Goal: Task Accomplishment & Management: Use online tool/utility

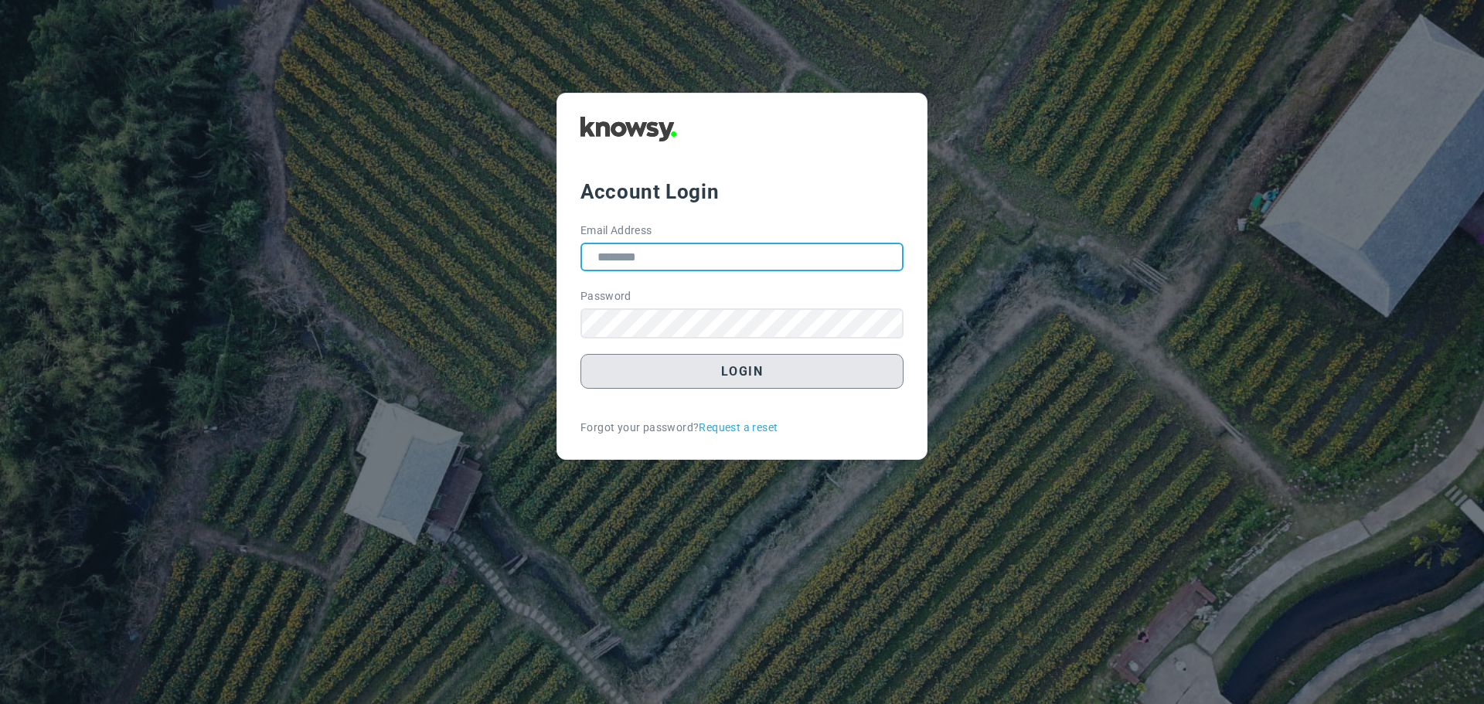
type input "**********"
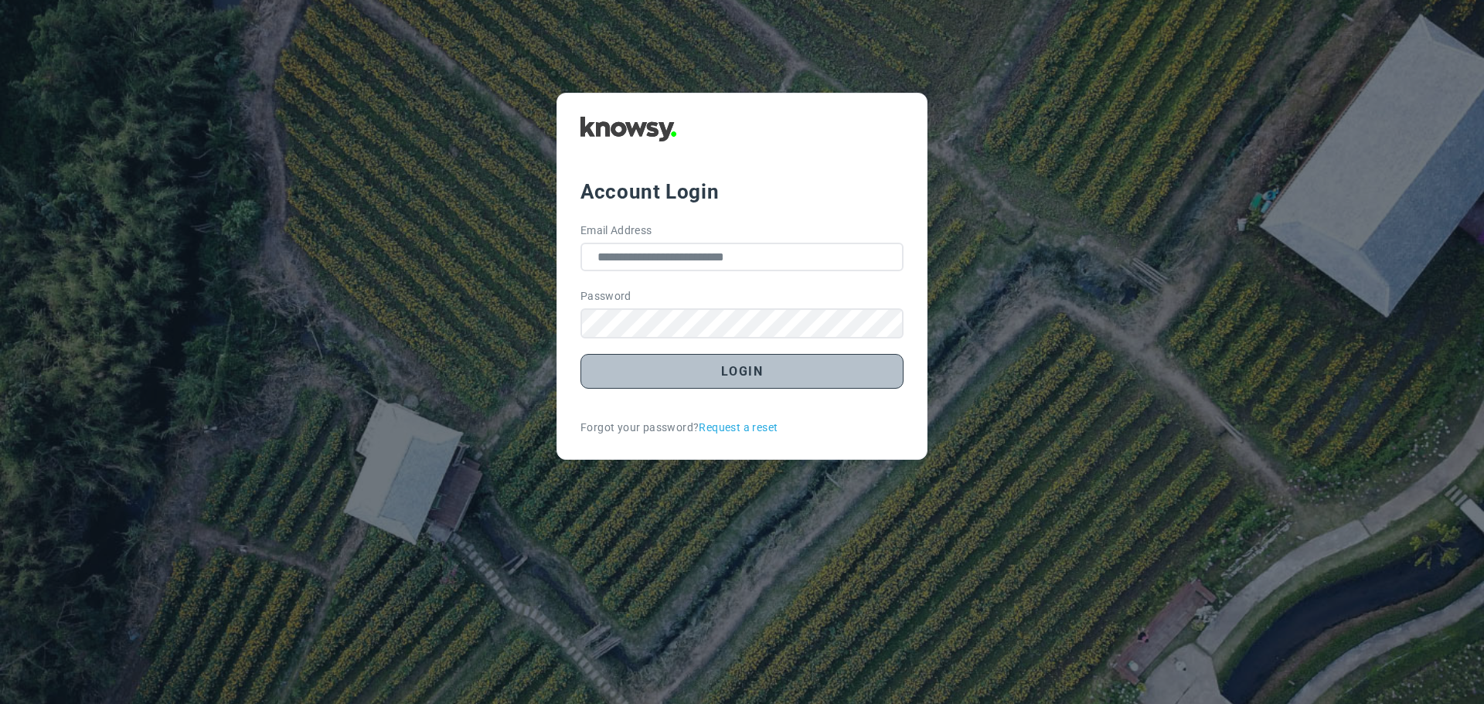
click at [727, 369] on button "Login" at bounding box center [742, 371] width 323 height 35
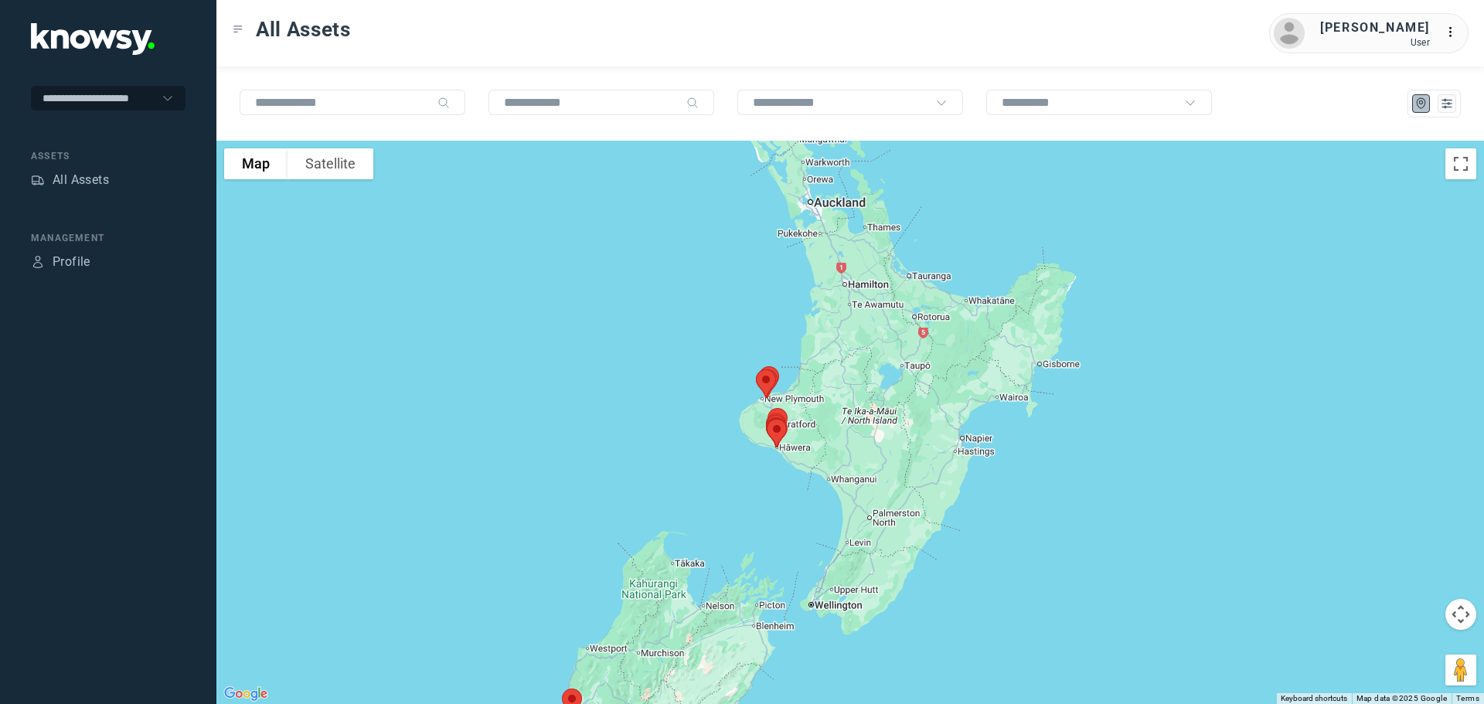
drag, startPoint x: 889, startPoint y: 329, endPoint x: 710, endPoint y: 465, distance: 224.0
click at [710, 465] on div at bounding box center [850, 422] width 1268 height 563
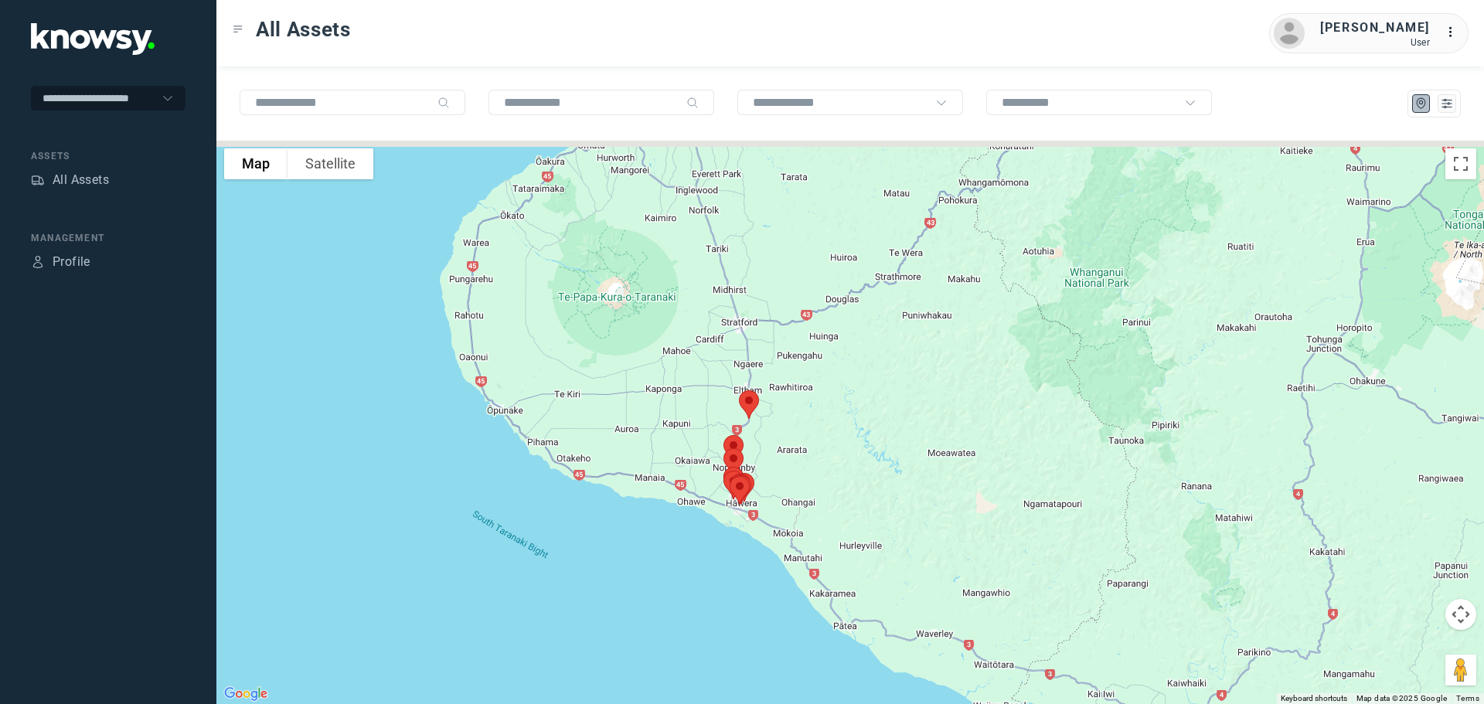
drag, startPoint x: 701, startPoint y: 334, endPoint x: 696, endPoint y: 505, distance: 170.9
click at [696, 505] on div at bounding box center [850, 422] width 1268 height 563
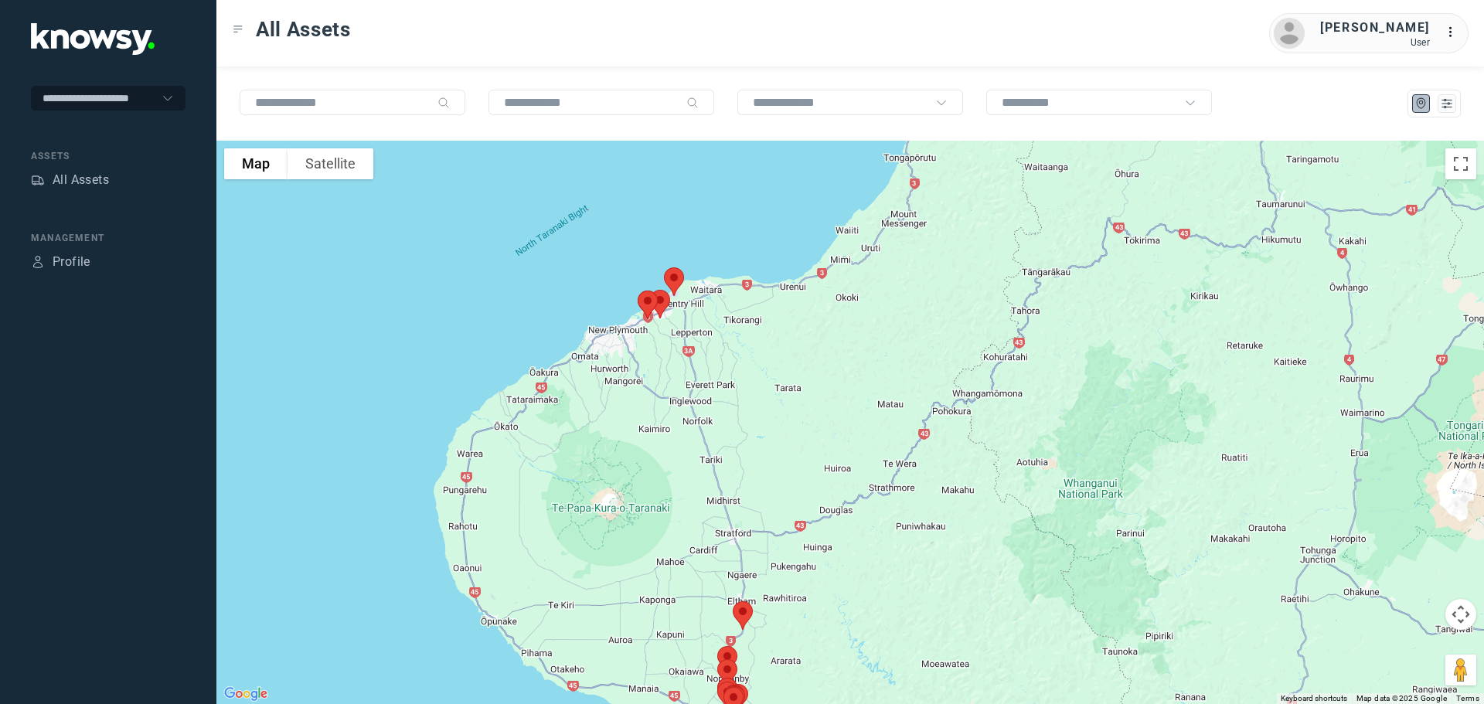
drag, startPoint x: 740, startPoint y: 357, endPoint x: 736, endPoint y: 506, distance: 148.5
click at [736, 506] on div at bounding box center [850, 422] width 1268 height 563
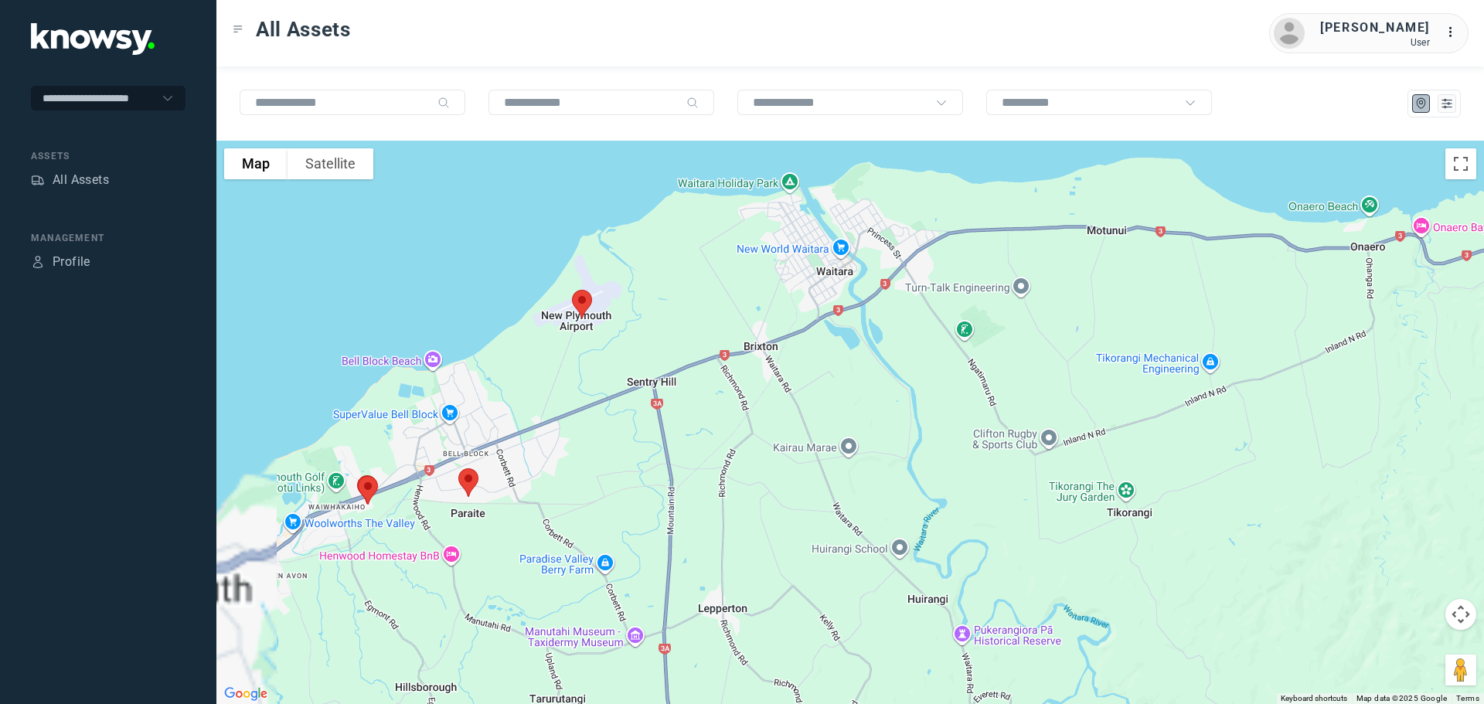
drag, startPoint x: 489, startPoint y: 526, endPoint x: 856, endPoint y: 434, distance: 379.3
click at [856, 434] on div at bounding box center [850, 422] width 1268 height 563
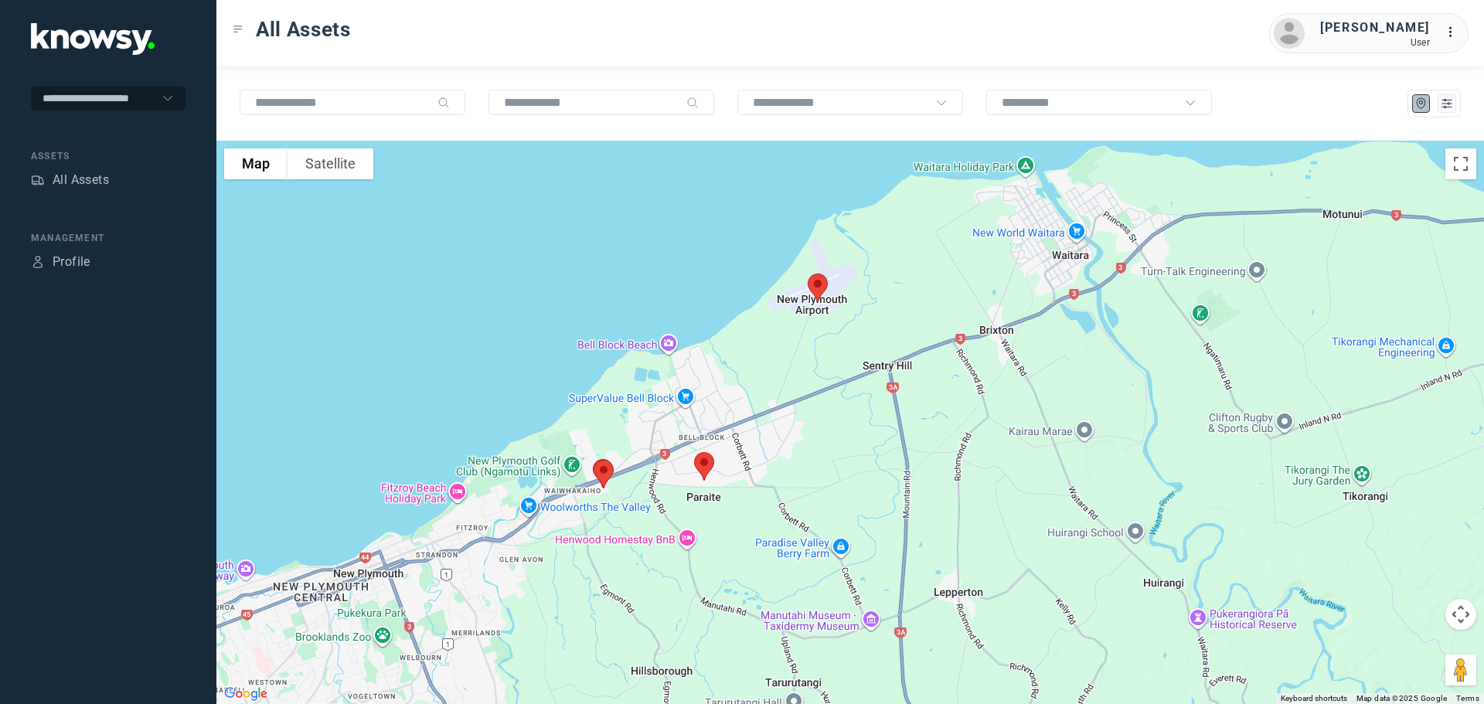
click at [602, 470] on img at bounding box center [603, 474] width 32 height 41
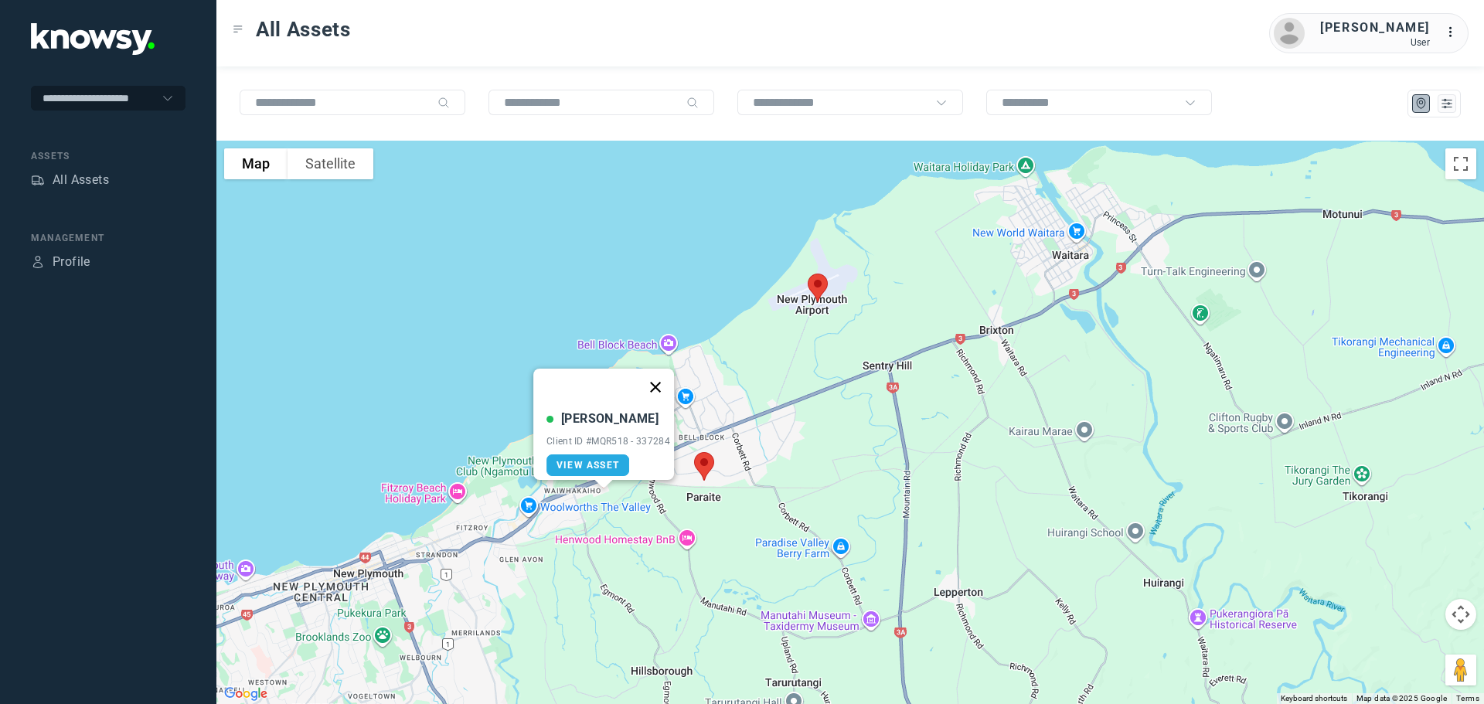
click at [655, 375] on button "Close" at bounding box center [655, 387] width 37 height 37
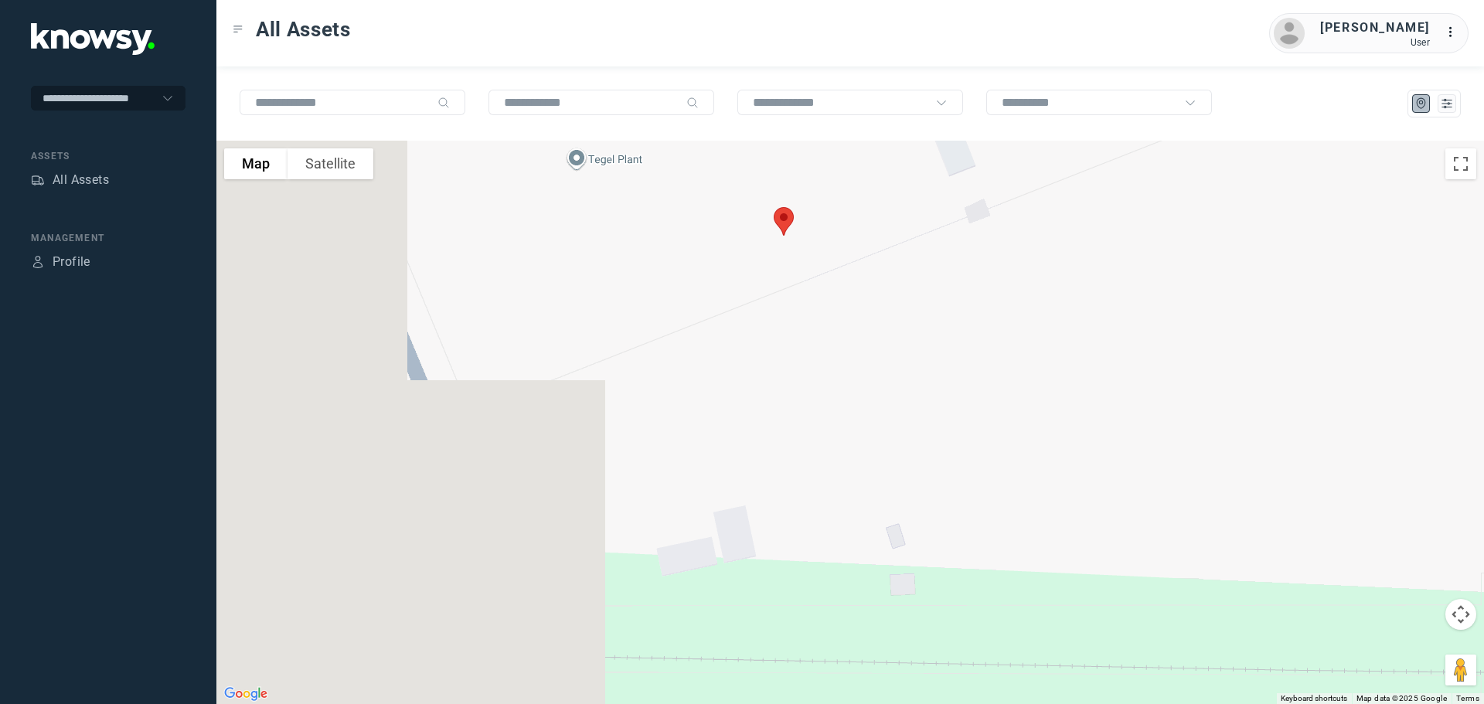
drag, startPoint x: 415, startPoint y: 389, endPoint x: 1014, endPoint y: 384, distance: 599.1
click at [1014, 384] on div "To navigate, press the arrow keys." at bounding box center [850, 422] width 1268 height 563
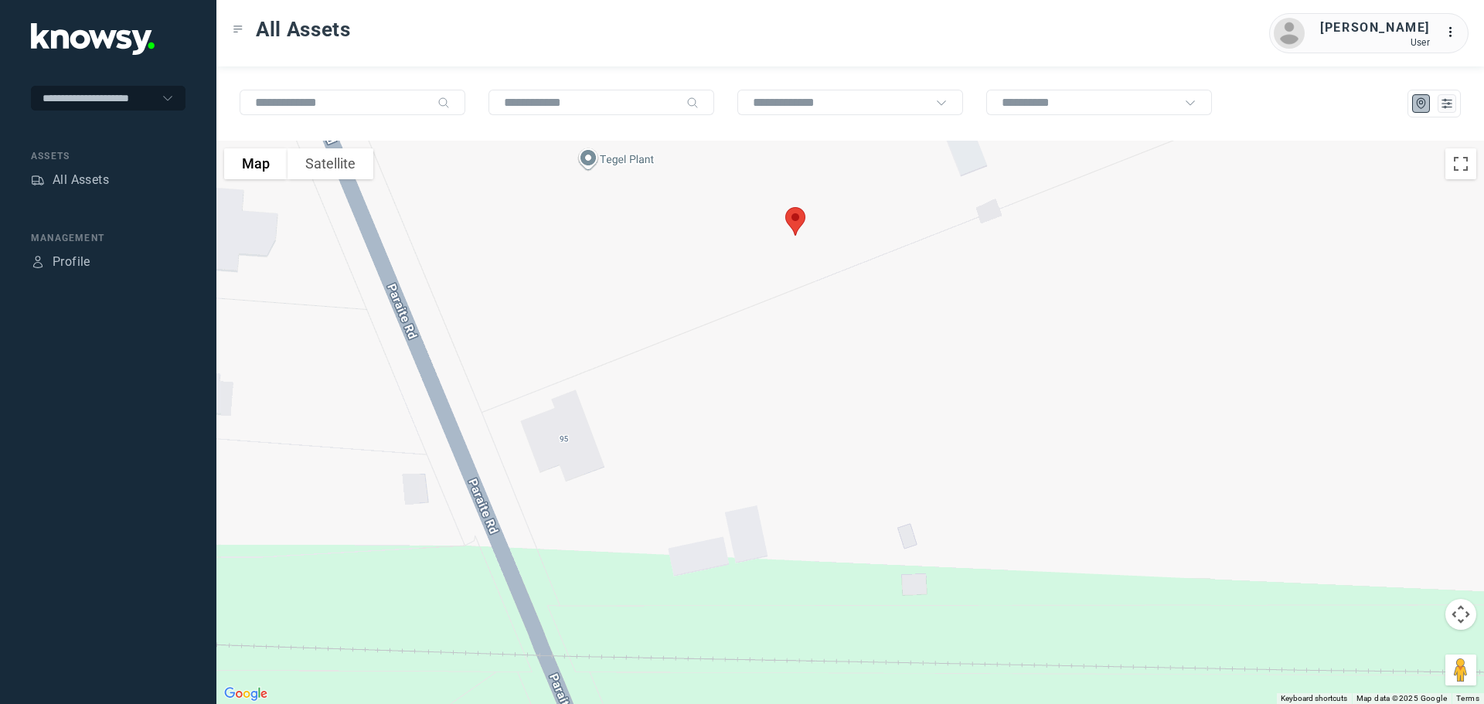
click at [796, 224] on img at bounding box center [795, 221] width 32 height 41
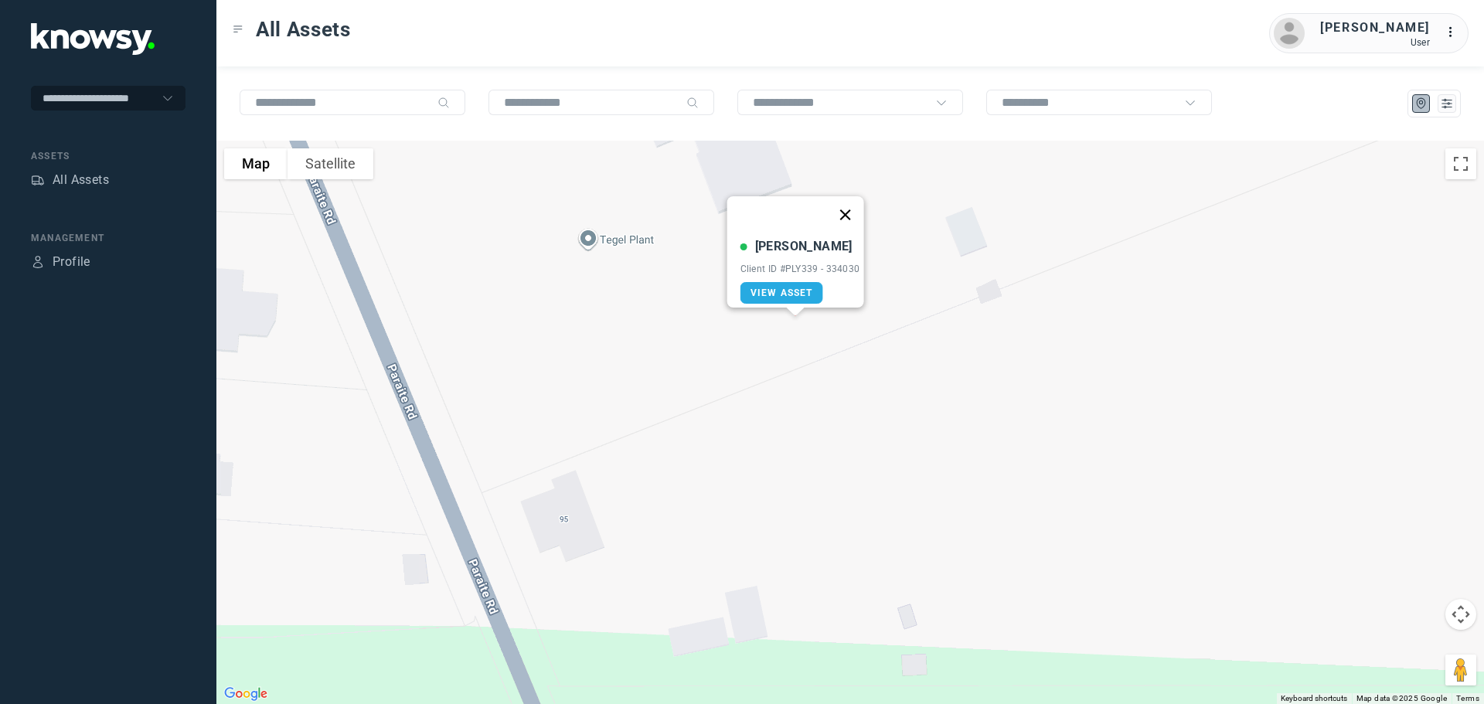
click at [852, 206] on button "Close" at bounding box center [844, 214] width 37 height 37
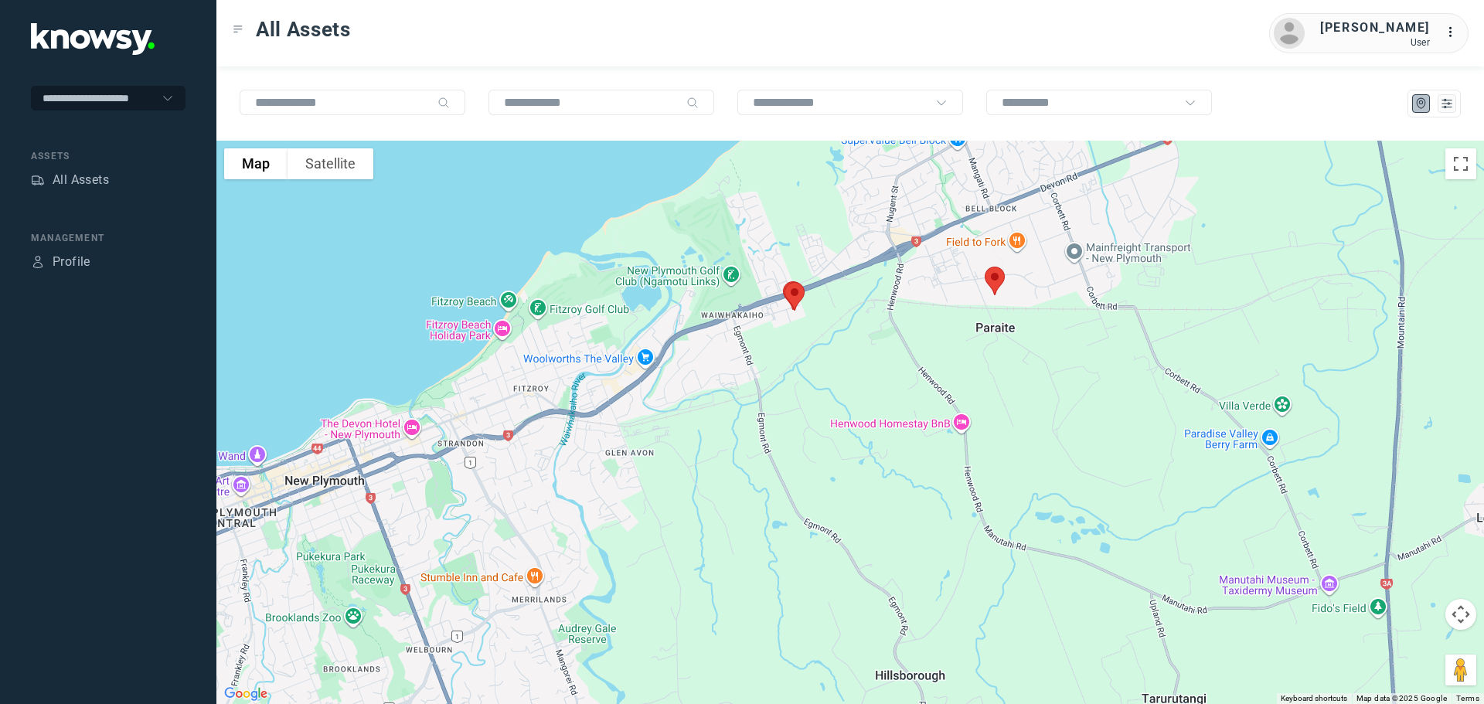
drag, startPoint x: 601, startPoint y: 339, endPoint x: 846, endPoint y: 308, distance: 247.7
click at [846, 308] on div at bounding box center [850, 422] width 1268 height 563
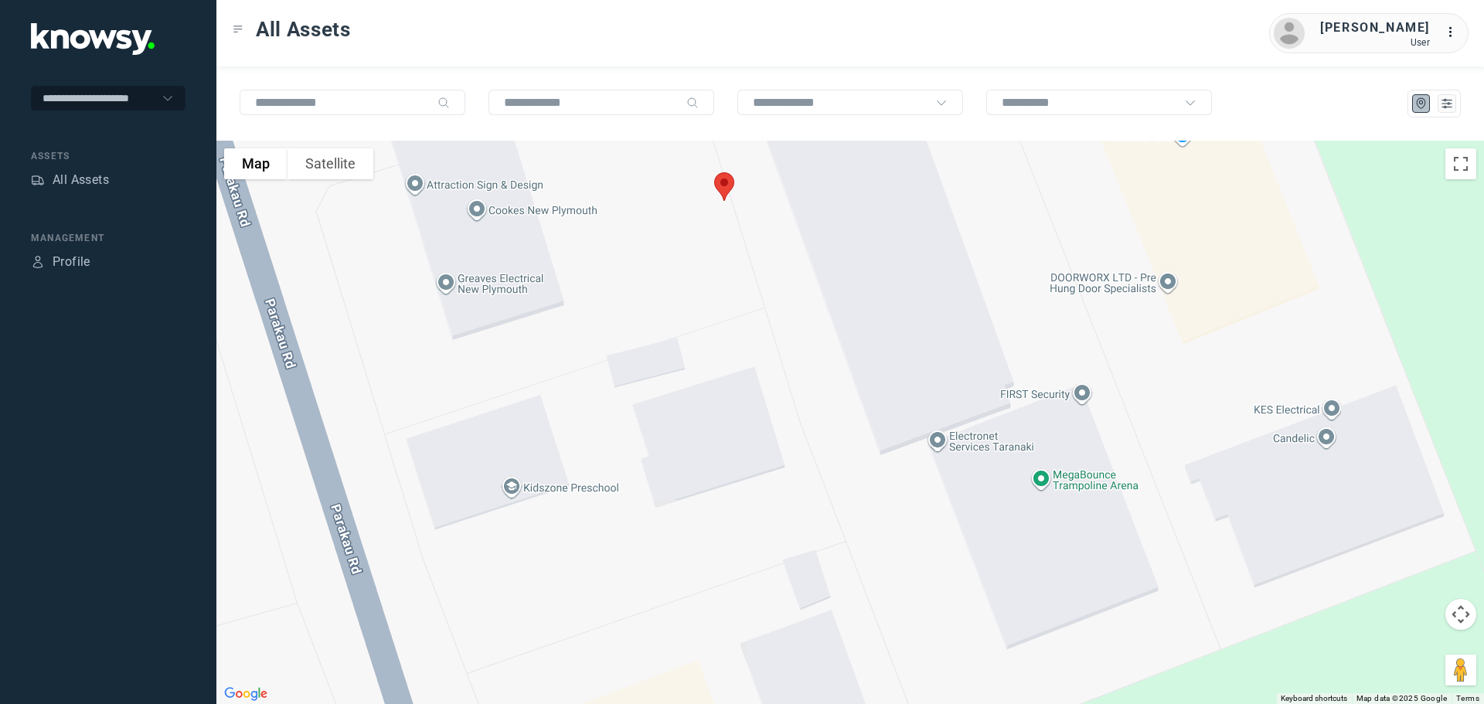
drag, startPoint x: 754, startPoint y: 312, endPoint x: 768, endPoint y: 423, distance: 111.4
click at [768, 423] on div at bounding box center [850, 422] width 1268 height 563
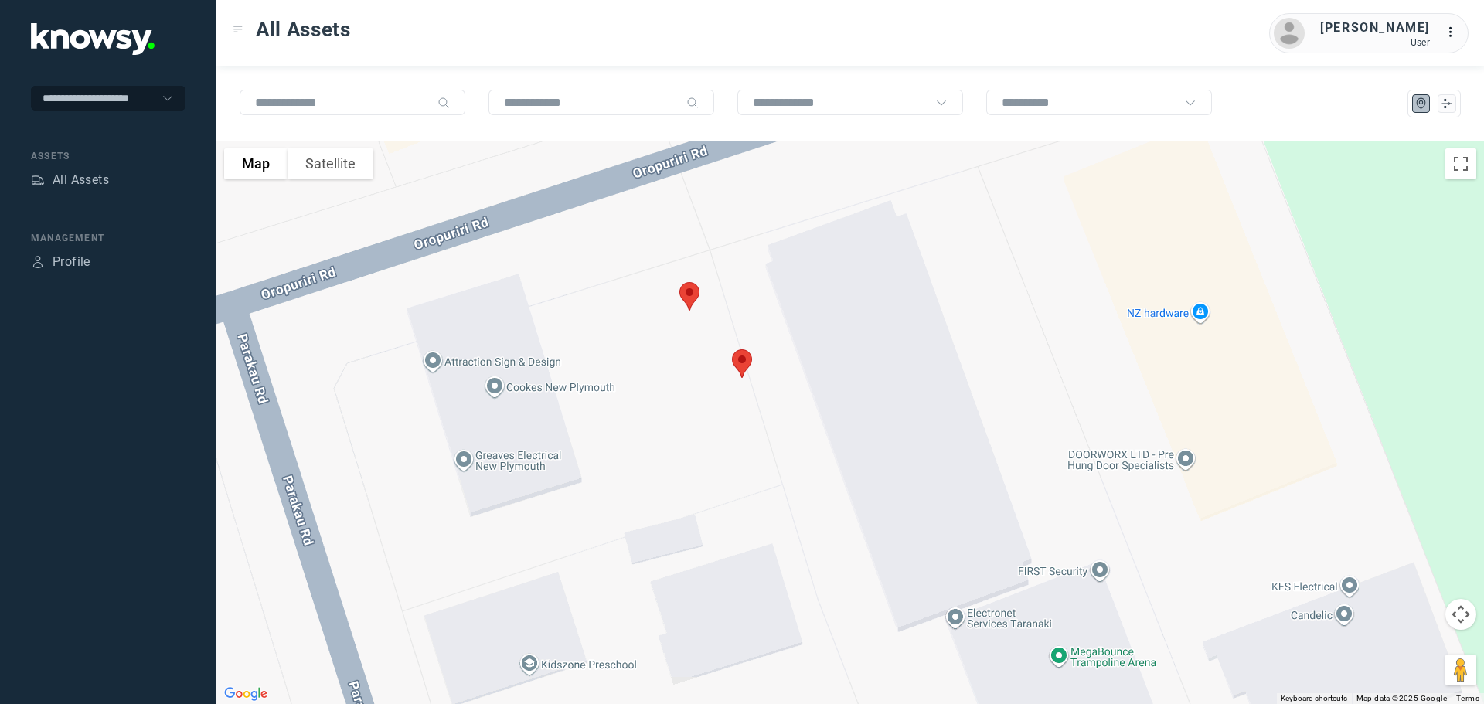
click at [686, 291] on img at bounding box center [689, 296] width 32 height 41
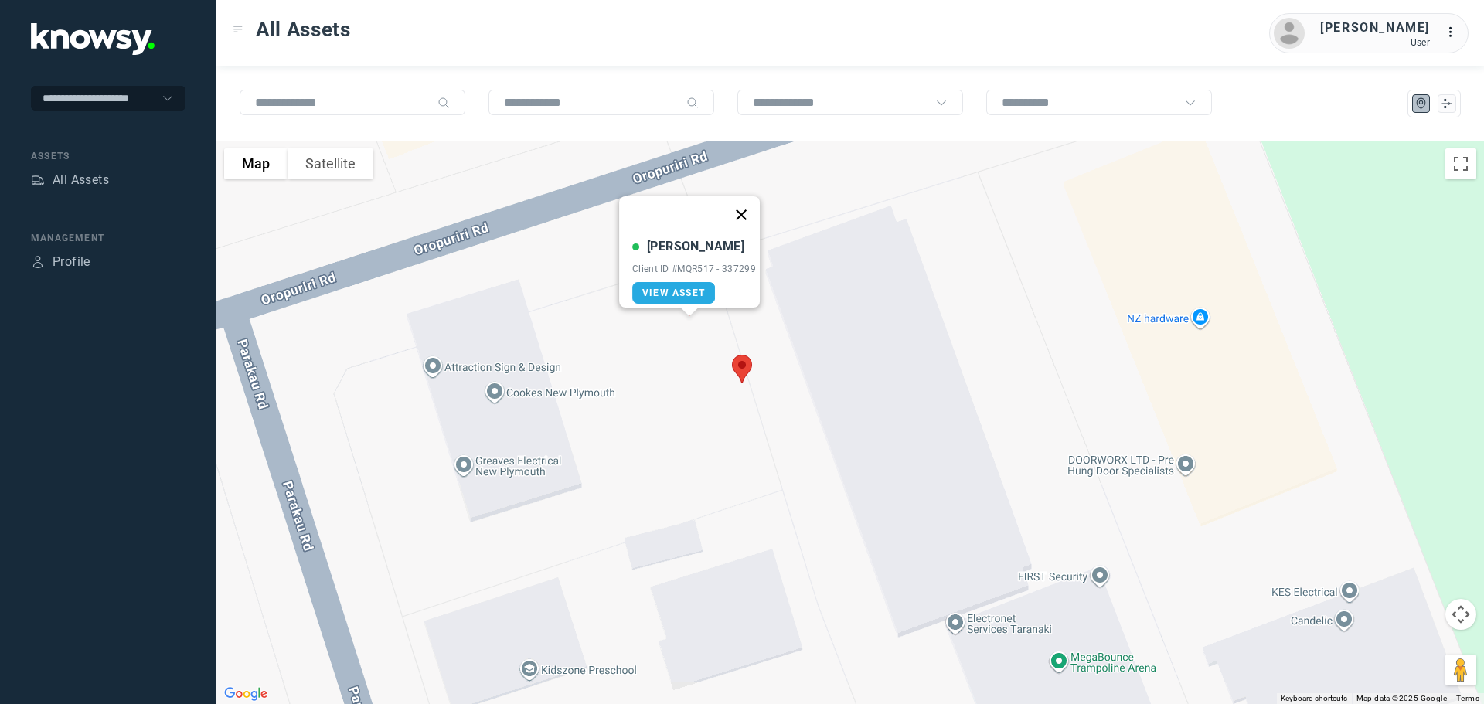
click at [747, 206] on button "Close" at bounding box center [741, 214] width 37 height 37
click at [741, 363] on img at bounding box center [742, 369] width 32 height 41
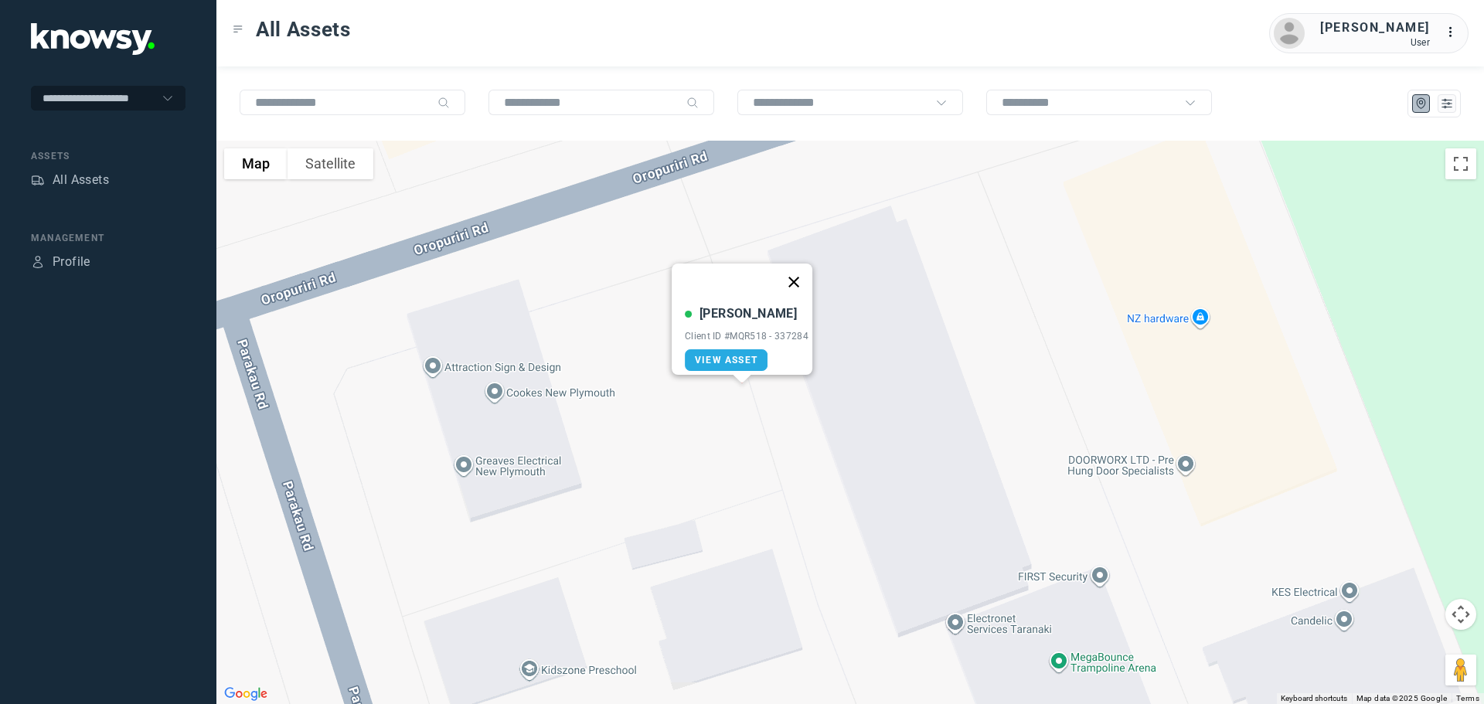
click at [798, 272] on button "Close" at bounding box center [793, 282] width 37 height 37
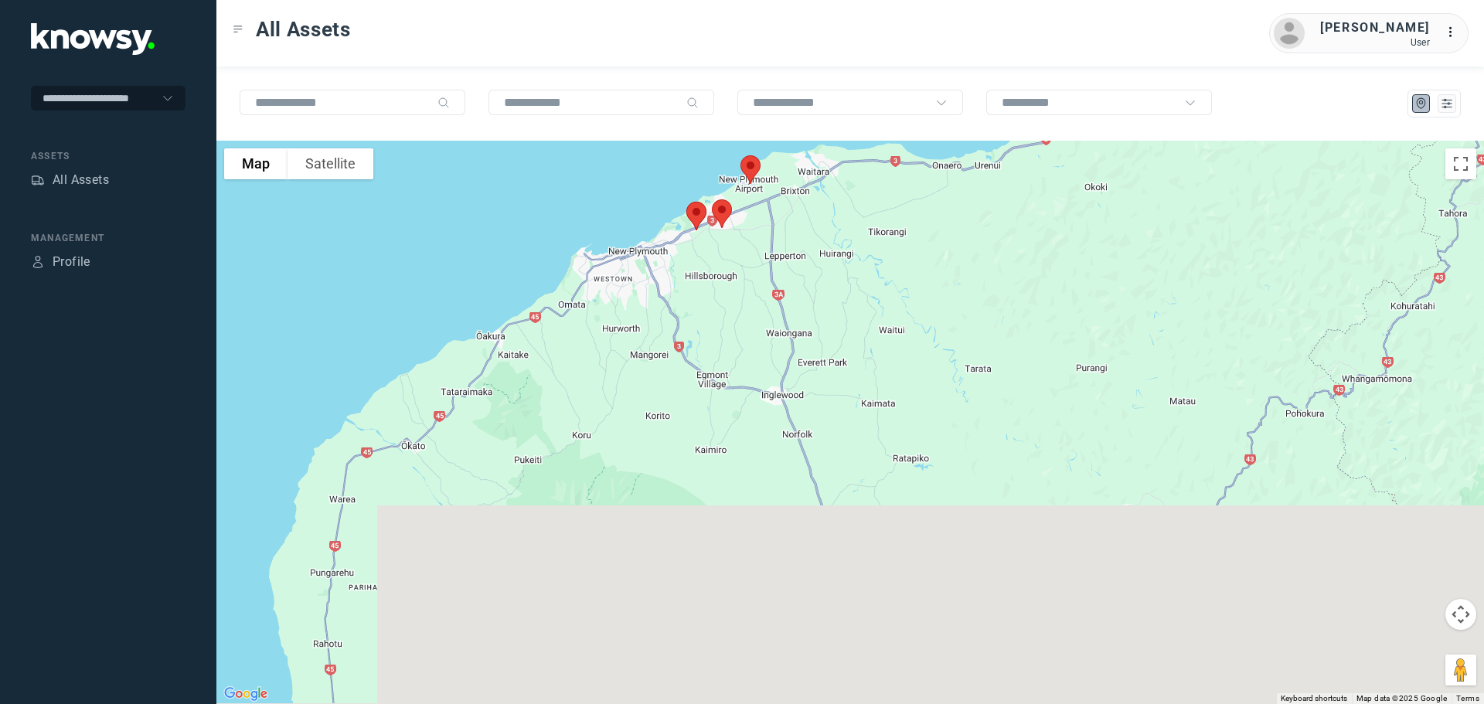
drag, startPoint x: 730, startPoint y: 537, endPoint x: 717, endPoint y: 337, distance: 200.6
click at [712, 280] on div at bounding box center [850, 422] width 1268 height 563
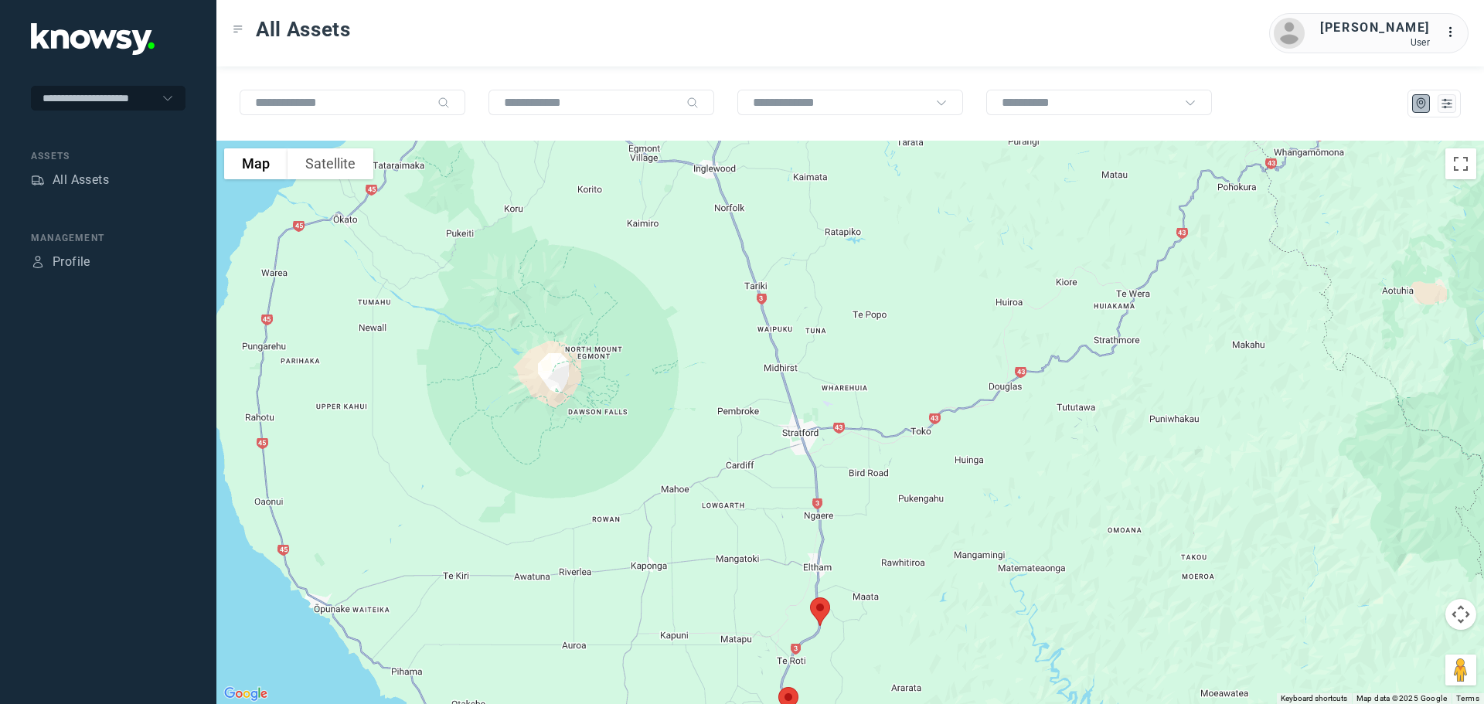
drag, startPoint x: 724, startPoint y: 254, endPoint x: 715, endPoint y: 236, distance: 20.7
click at [717, 236] on div at bounding box center [850, 422] width 1268 height 563
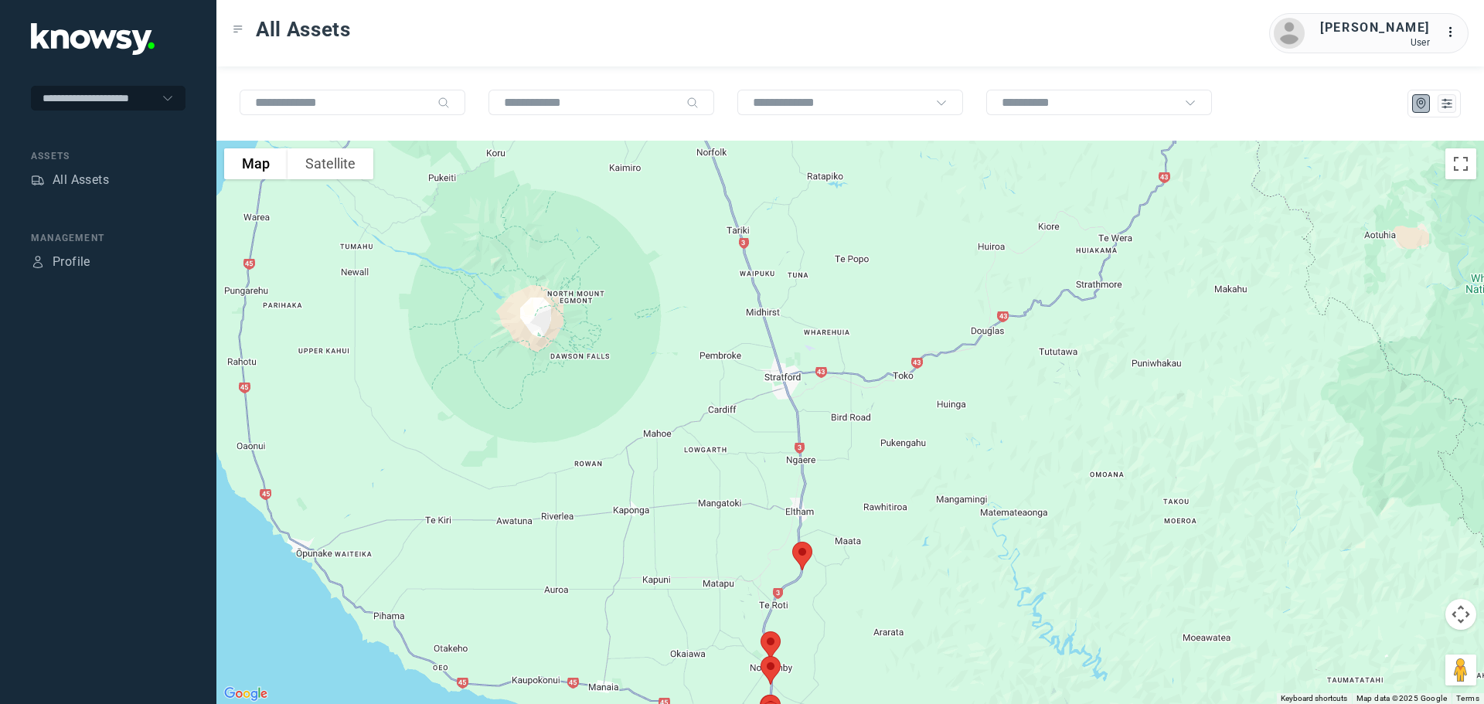
drag, startPoint x: 812, startPoint y: 484, endPoint x: 764, endPoint y: 339, distance: 152.5
click at [764, 339] on div at bounding box center [850, 422] width 1268 height 563
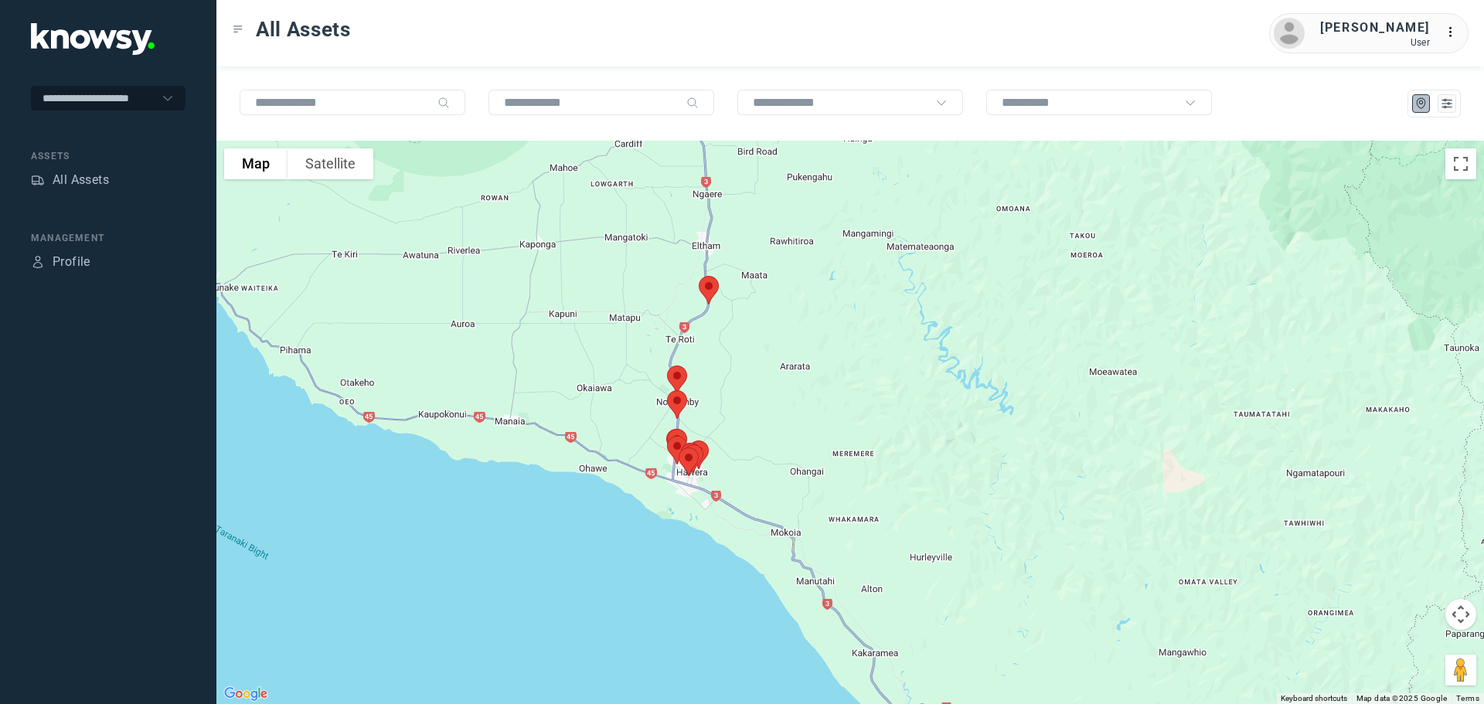
click at [703, 292] on img at bounding box center [709, 290] width 32 height 41
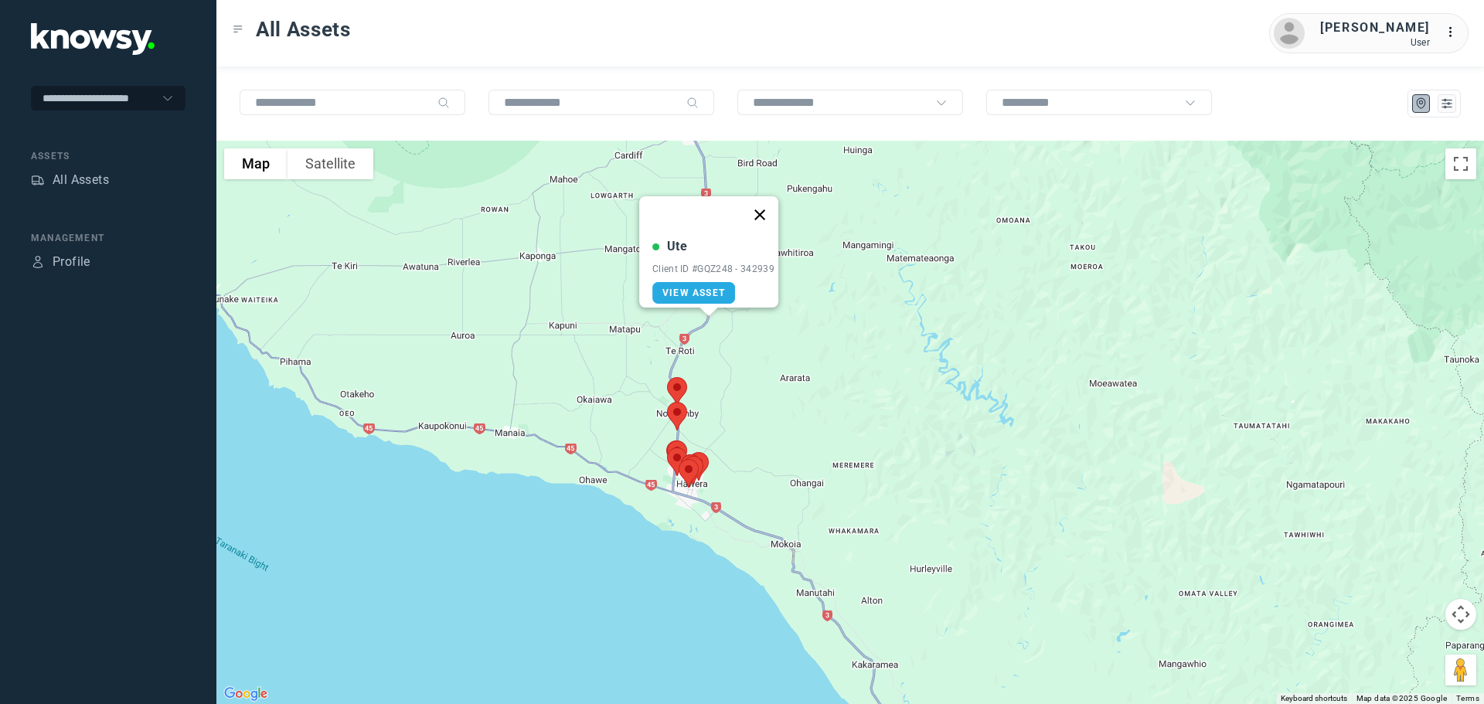
click at [766, 205] on button "Close" at bounding box center [759, 214] width 37 height 37
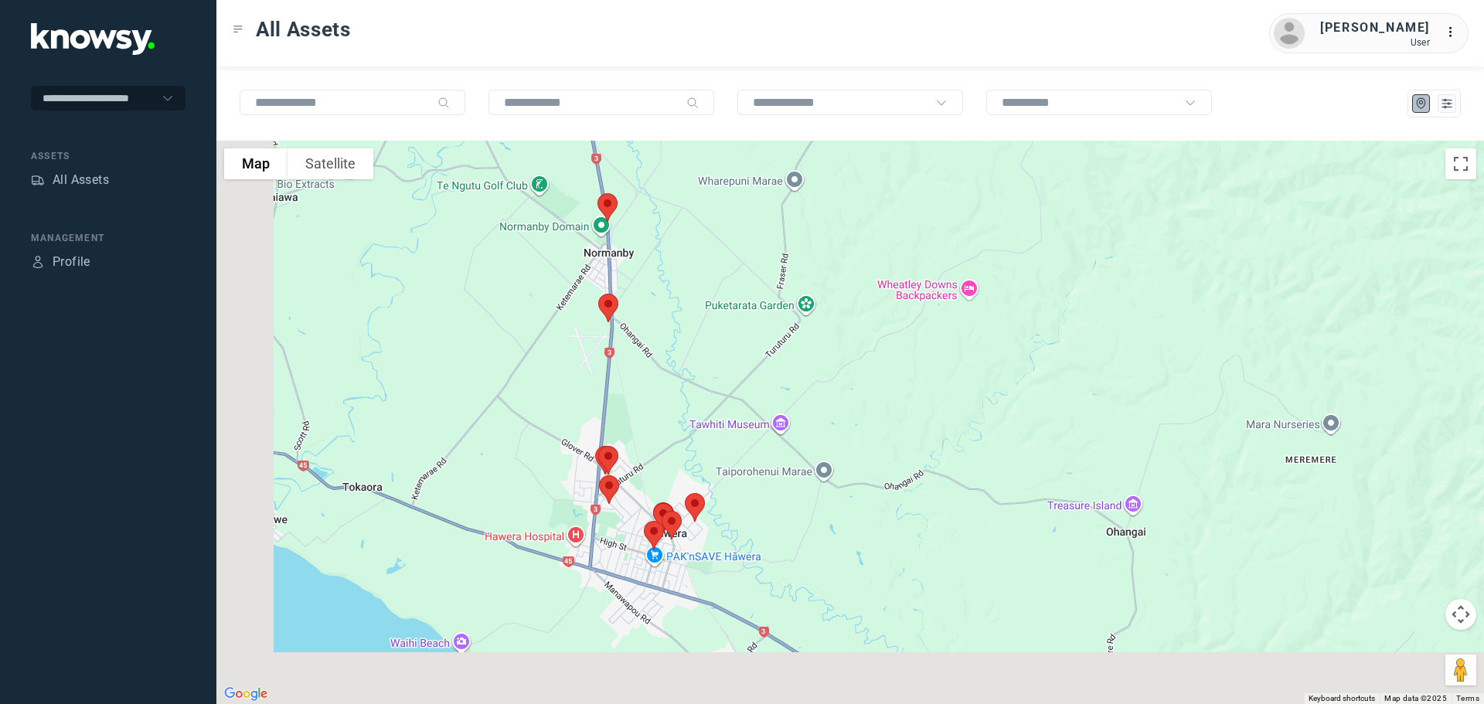
drag, startPoint x: 639, startPoint y: 421, endPoint x: 735, endPoint y: 266, distance: 182.6
click at [735, 268] on div at bounding box center [850, 422] width 1268 height 563
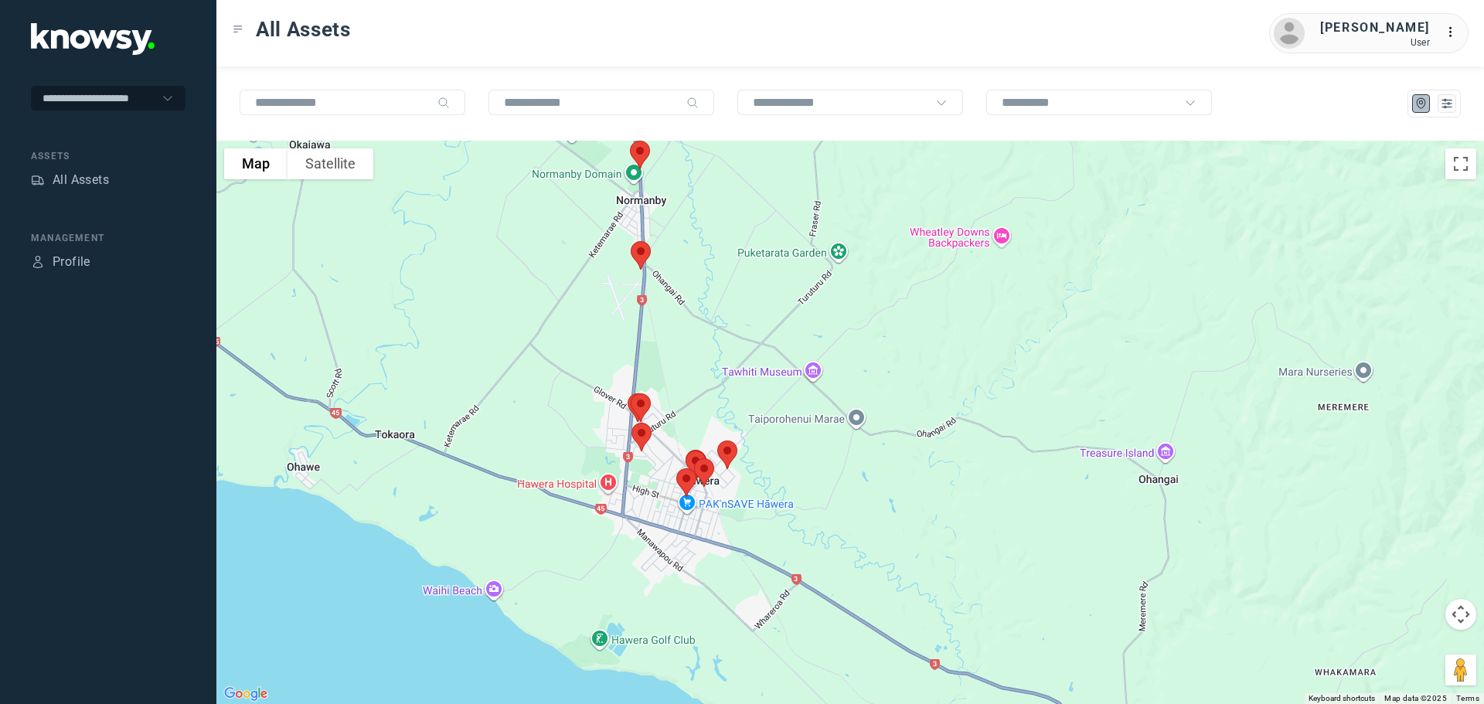
click at [644, 256] on img at bounding box center [641, 255] width 32 height 41
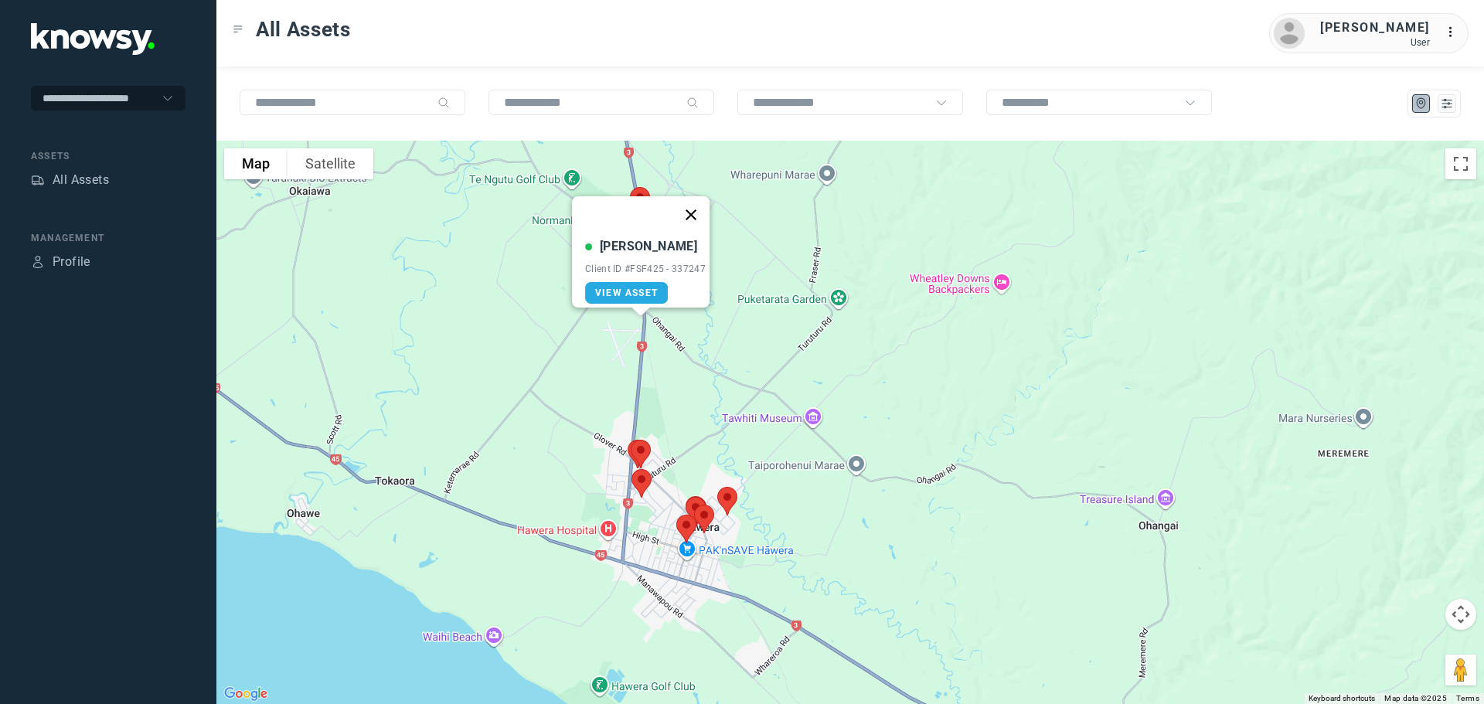
click at [693, 203] on button "Close" at bounding box center [690, 214] width 37 height 37
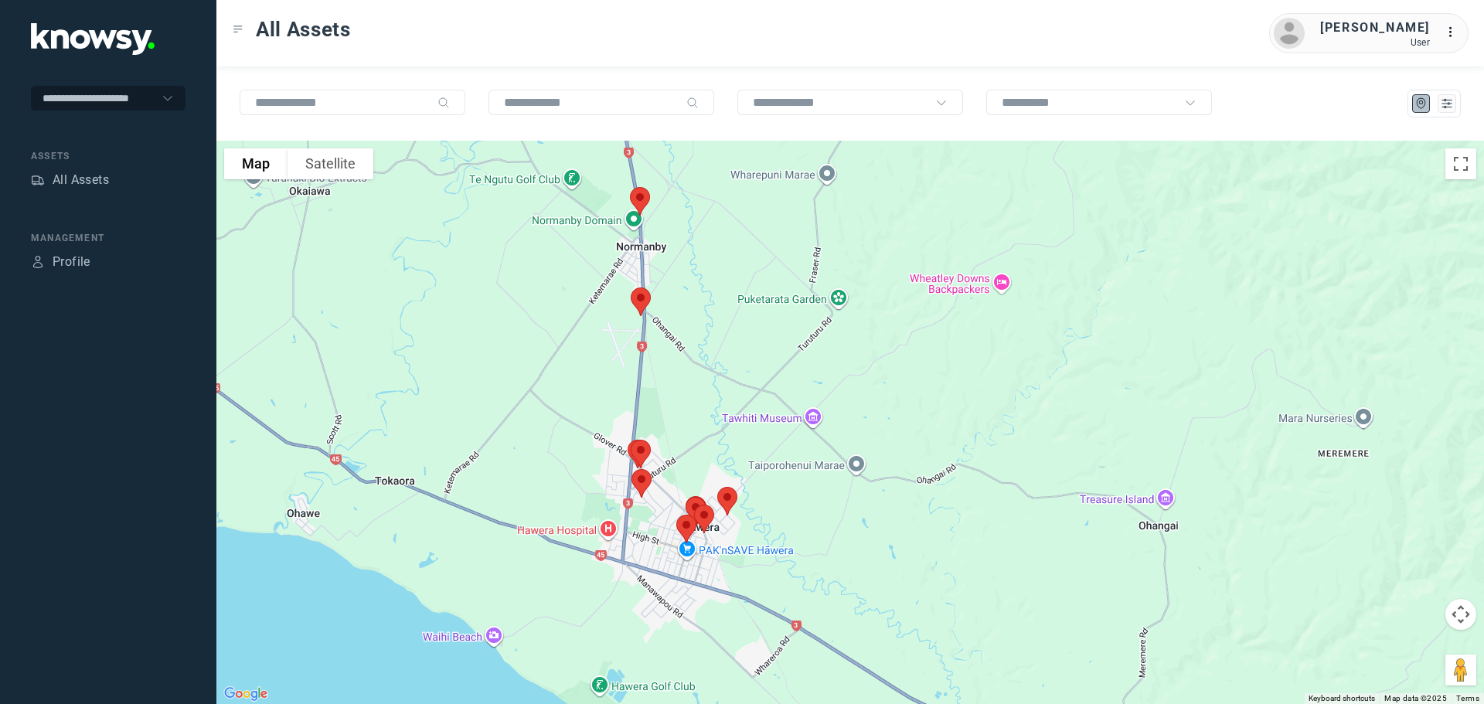
click at [644, 197] on img at bounding box center [640, 201] width 32 height 41
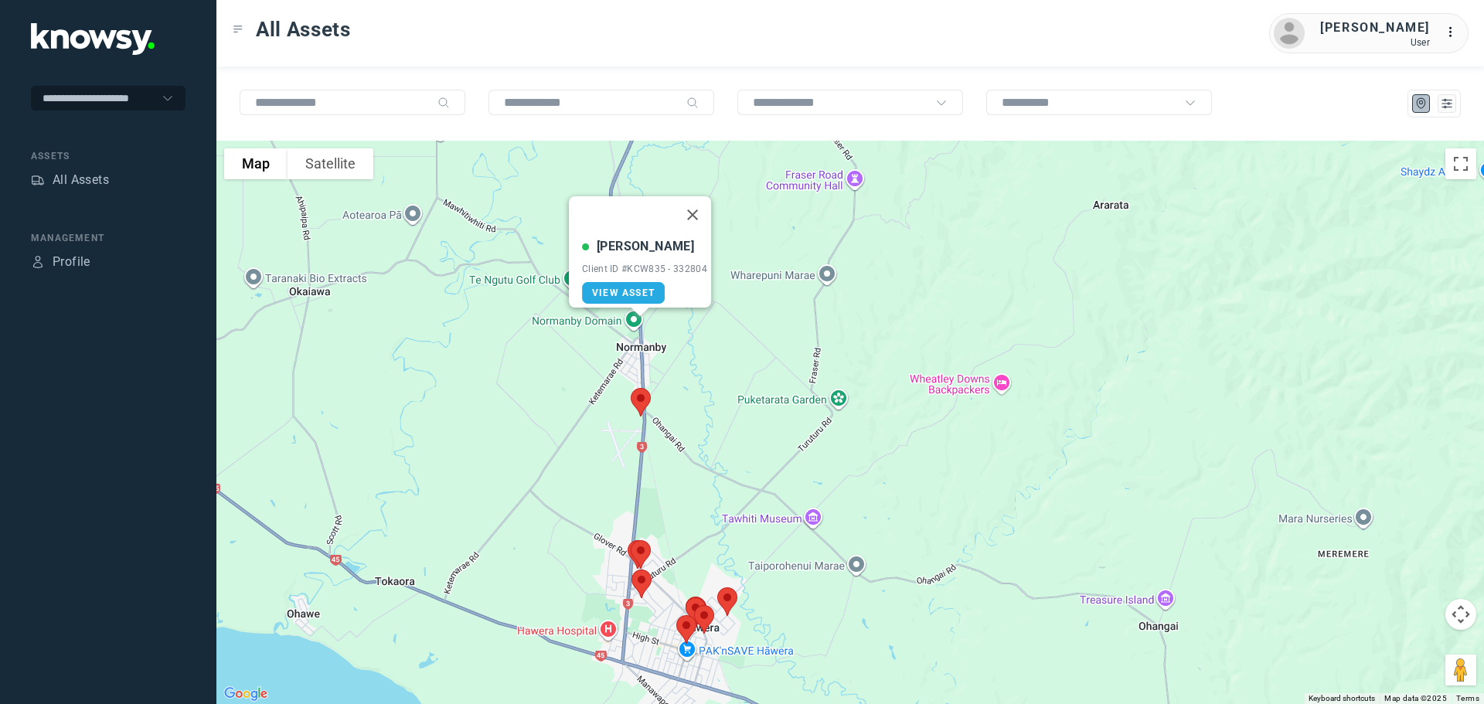
click at [701, 205] on button "Close" at bounding box center [692, 214] width 37 height 37
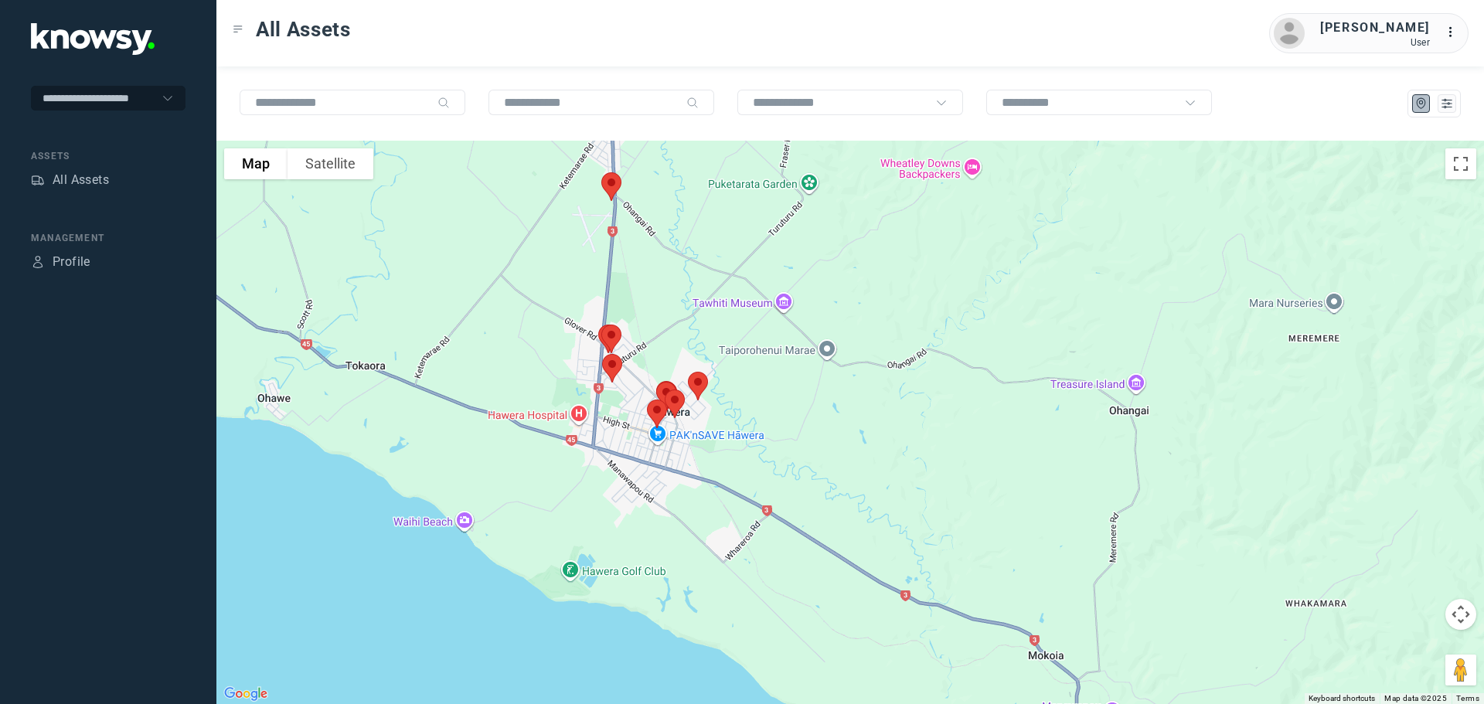
drag, startPoint x: 694, startPoint y: 420, endPoint x: 665, endPoint y: 204, distance: 218.4
click at [665, 204] on div at bounding box center [850, 422] width 1268 height 563
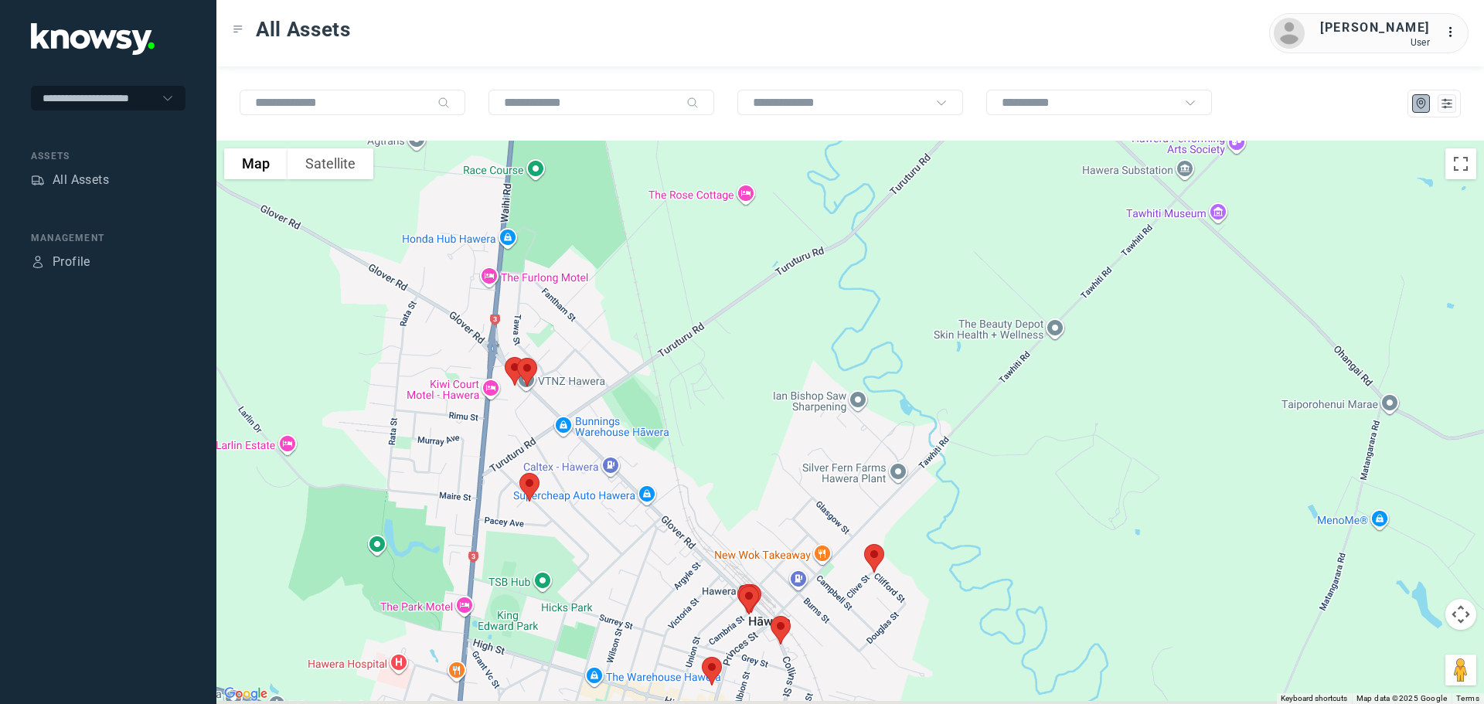
drag, startPoint x: 589, startPoint y: 360, endPoint x: 693, endPoint y: 192, distance: 197.1
click at [693, 192] on div at bounding box center [850, 422] width 1268 height 563
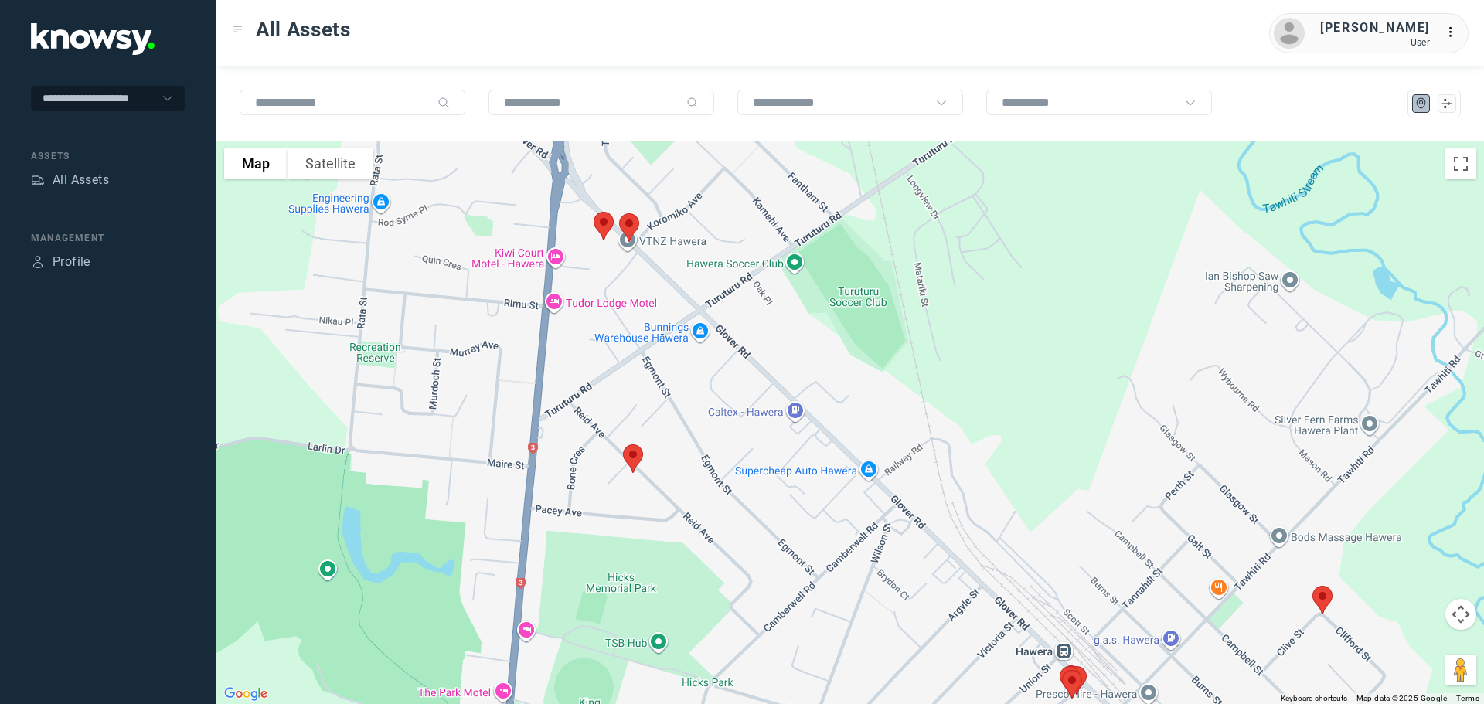
drag, startPoint x: 683, startPoint y: 195, endPoint x: 706, endPoint y: 254, distance: 62.9
click at [706, 254] on div at bounding box center [850, 422] width 1268 height 563
click at [602, 226] on img at bounding box center [603, 227] width 32 height 41
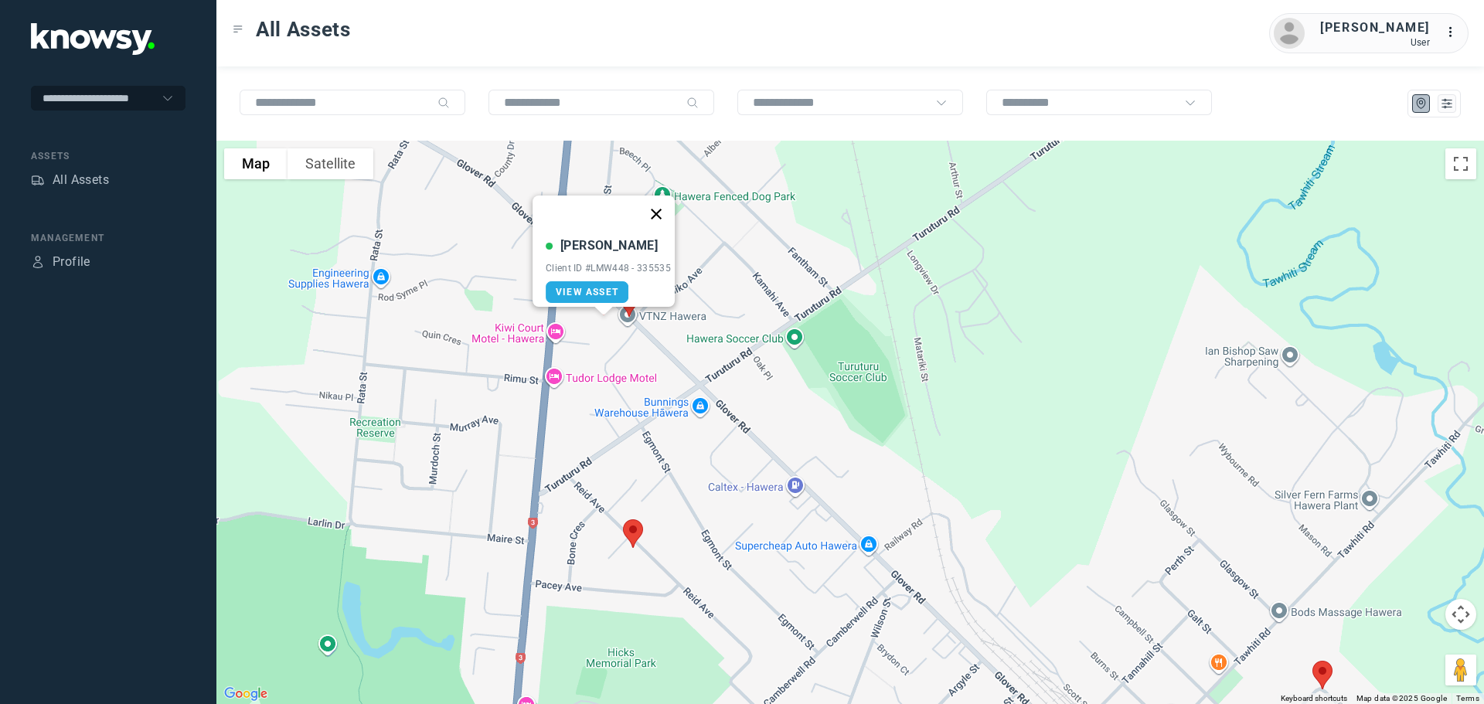
click at [661, 204] on button "Close" at bounding box center [656, 214] width 37 height 37
click at [628, 300] on img at bounding box center [629, 302] width 32 height 41
click at [683, 206] on button "Close" at bounding box center [680, 215] width 37 height 37
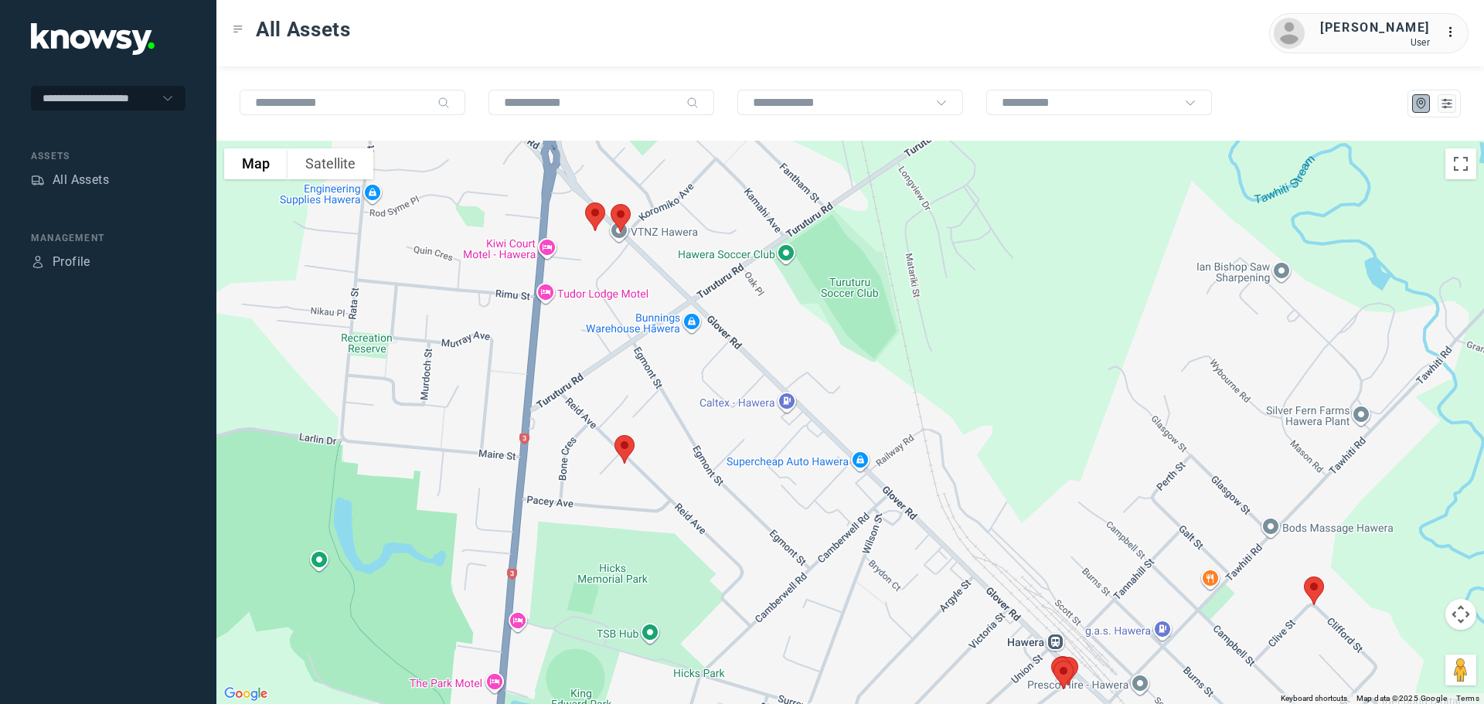
drag, startPoint x: 640, startPoint y: 397, endPoint x: 630, endPoint y: 298, distance: 98.7
click at [630, 299] on div at bounding box center [850, 422] width 1268 height 563
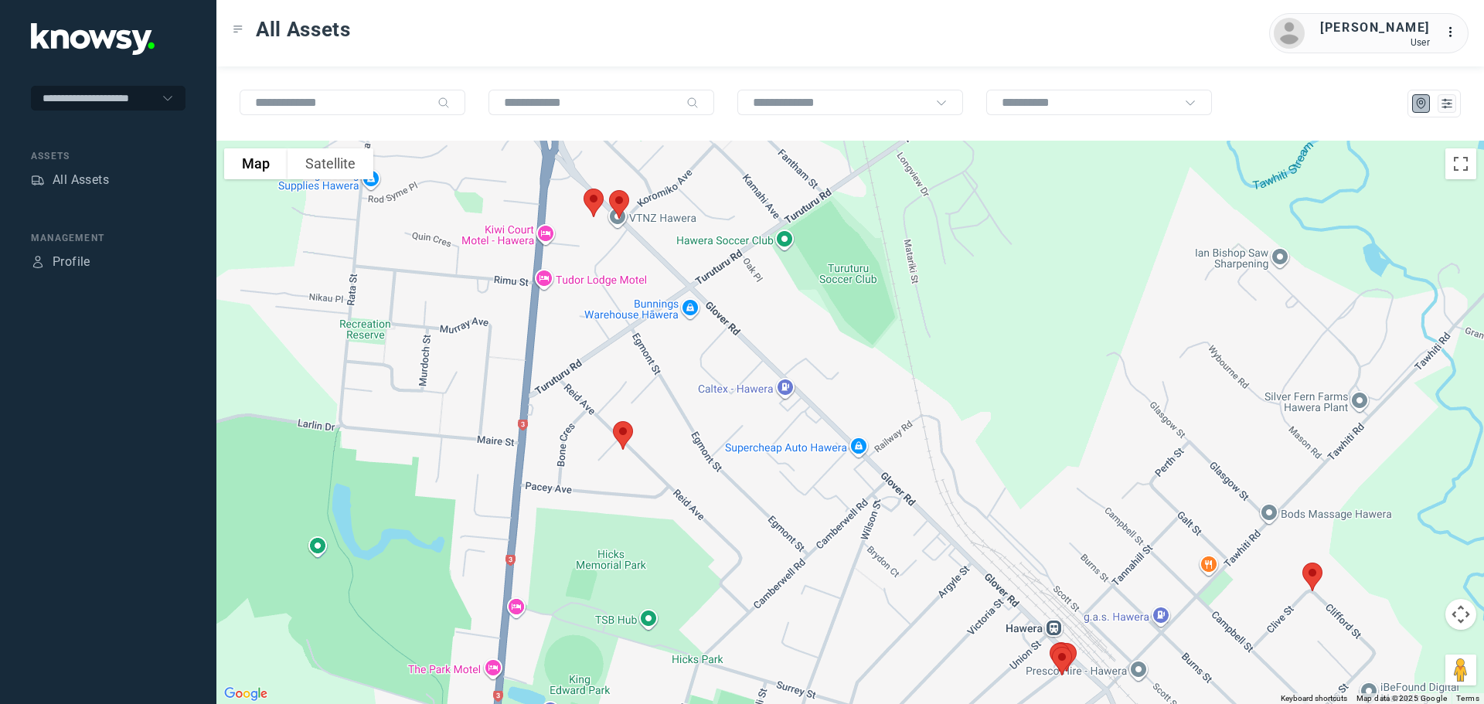
click at [623, 434] on img at bounding box center [623, 435] width 32 height 41
click at [678, 332] on button "Close" at bounding box center [673, 348] width 37 height 37
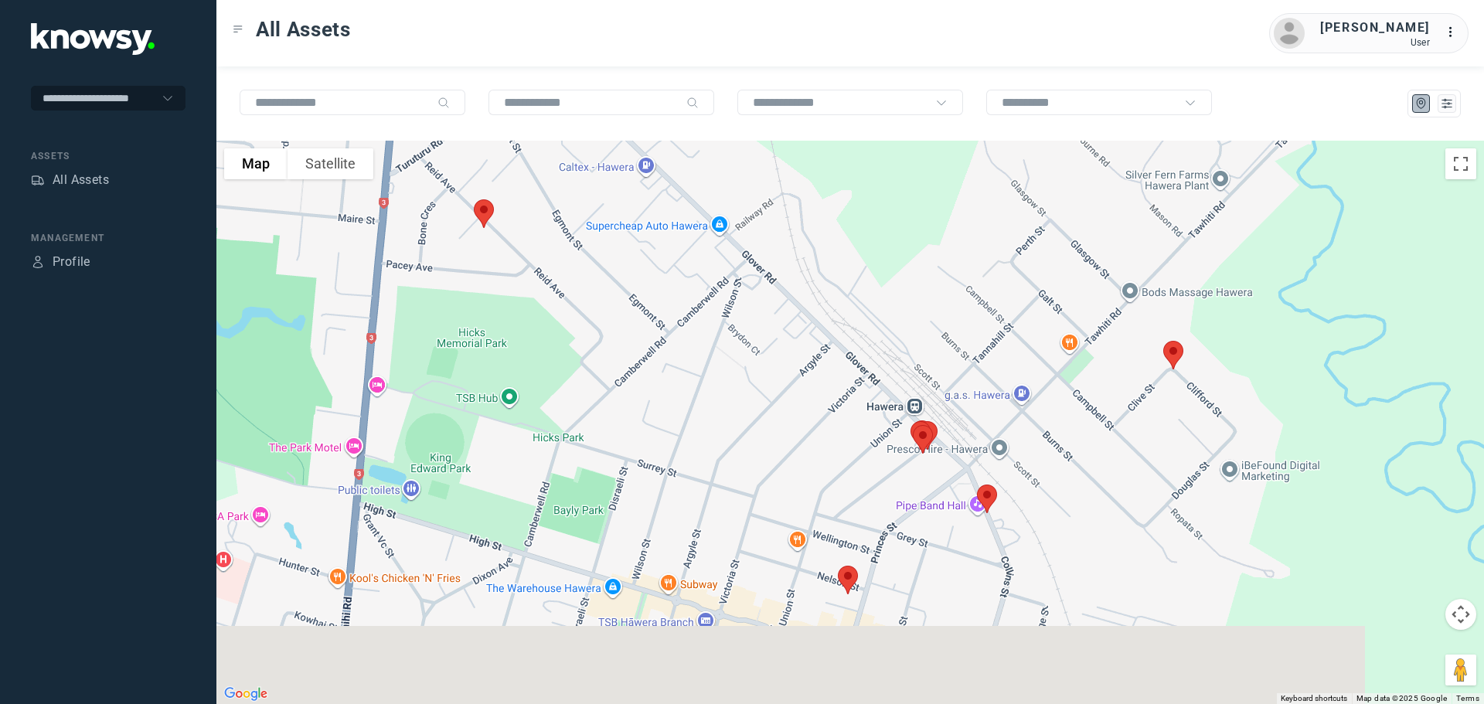
drag, startPoint x: 740, startPoint y: 361, endPoint x: 619, endPoint y: 178, distance: 219.3
click at [619, 178] on div at bounding box center [850, 422] width 1268 height 563
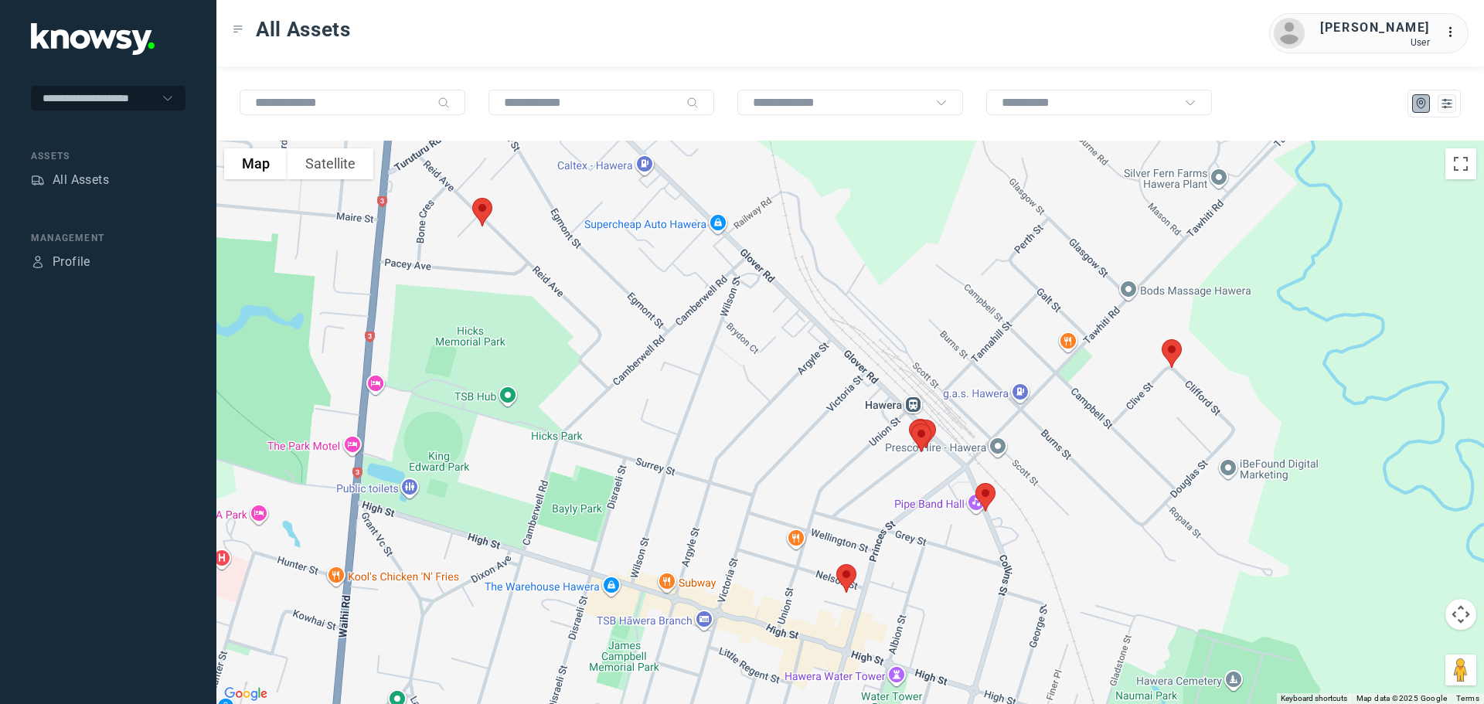
click at [843, 574] on img at bounding box center [846, 578] width 32 height 41
click at [899, 478] on button "Close" at bounding box center [896, 491] width 37 height 37
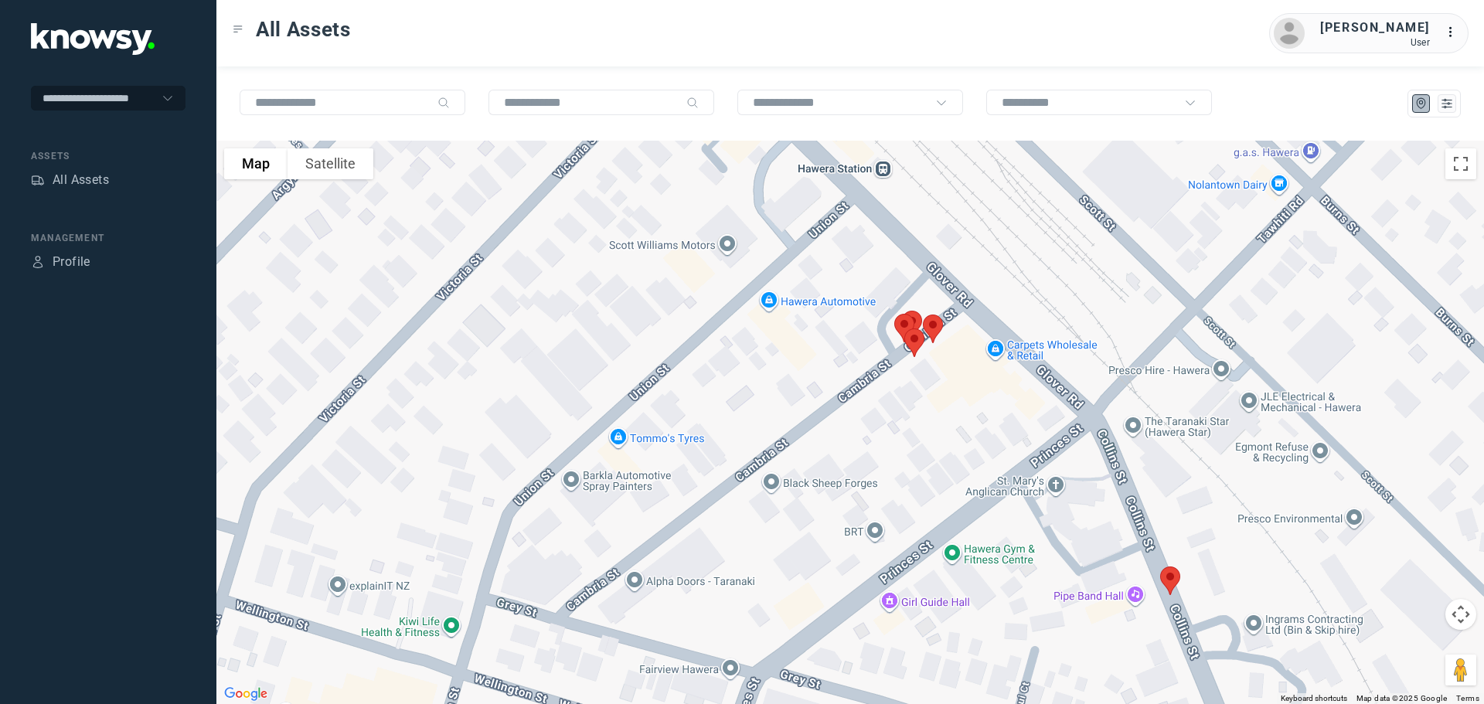
drag, startPoint x: 920, startPoint y: 478, endPoint x: 847, endPoint y: 458, distance: 75.2
click at [848, 459] on div at bounding box center [850, 422] width 1268 height 563
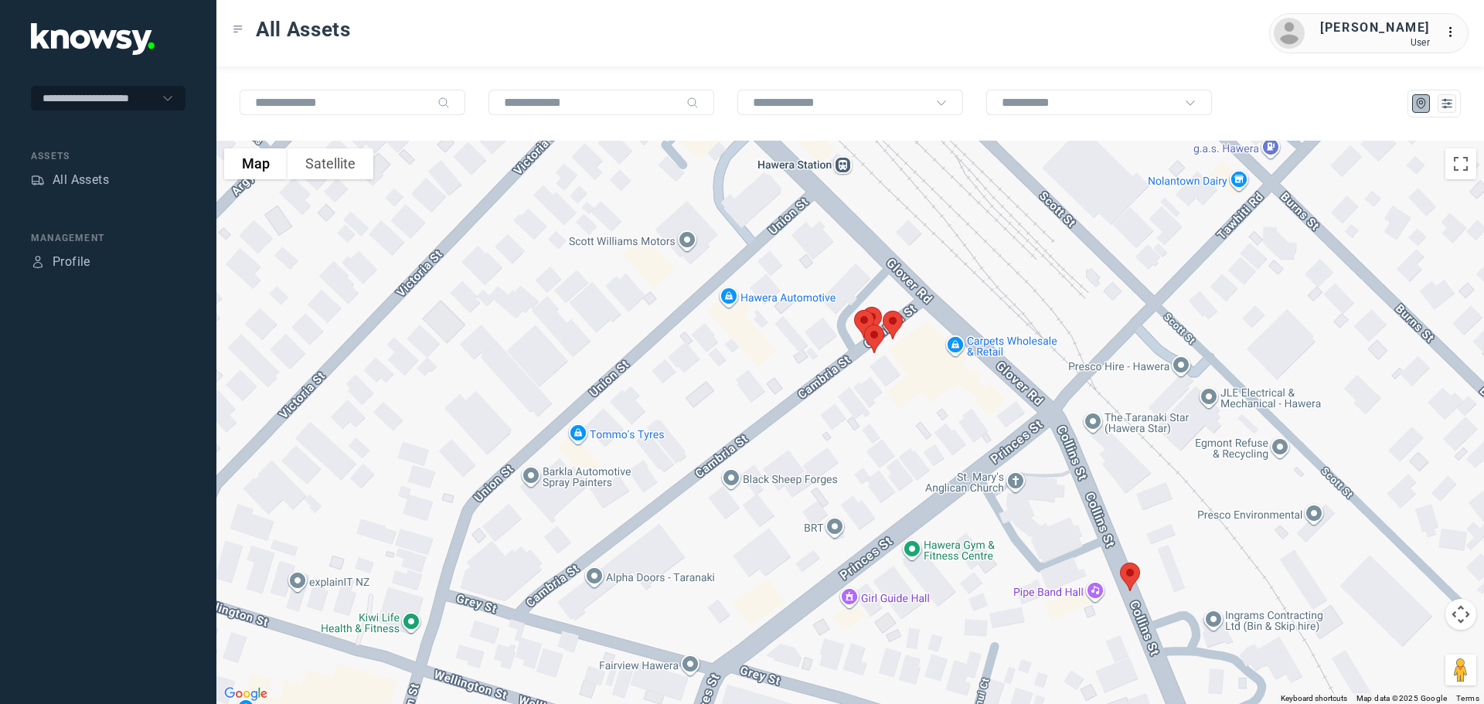
click at [1127, 573] on img at bounding box center [1130, 577] width 32 height 41
click at [1187, 479] on button "Close" at bounding box center [1179, 490] width 37 height 37
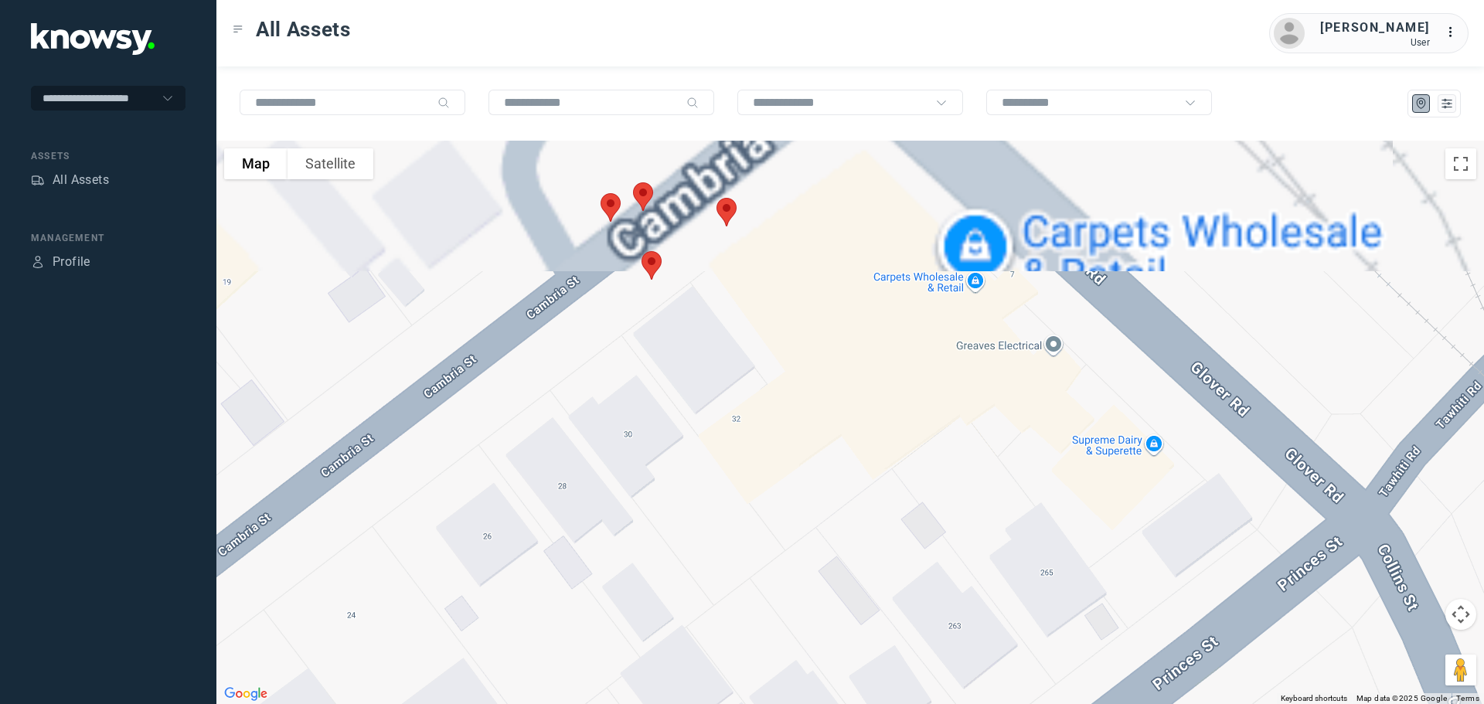
drag, startPoint x: 795, startPoint y: 318, endPoint x: 924, endPoint y: 529, distance: 247.4
click at [938, 543] on div "To navigate, press the arrow keys." at bounding box center [850, 422] width 1268 height 563
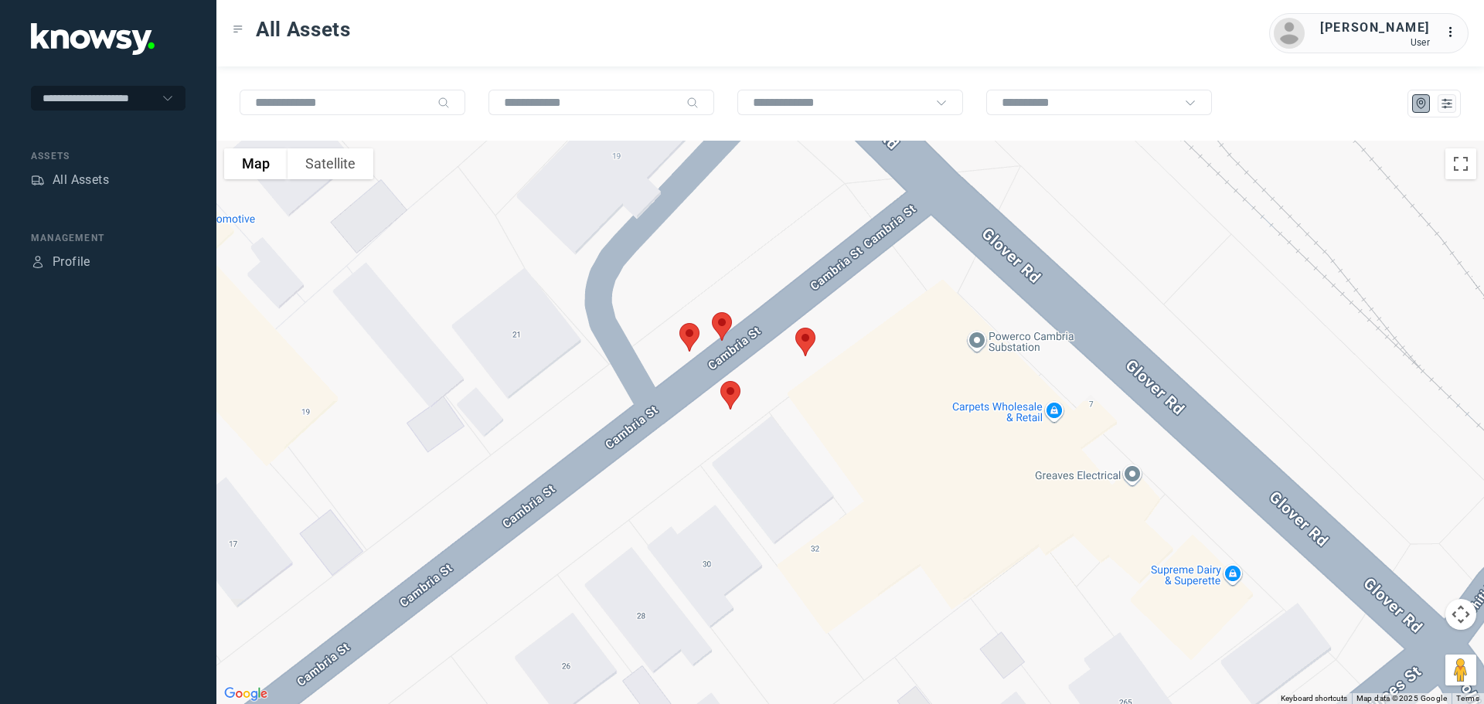
drag, startPoint x: 802, startPoint y: 411, endPoint x: 829, endPoint y: 436, distance: 37.2
click at [829, 436] on div "To navigate, press the arrow keys." at bounding box center [850, 422] width 1268 height 563
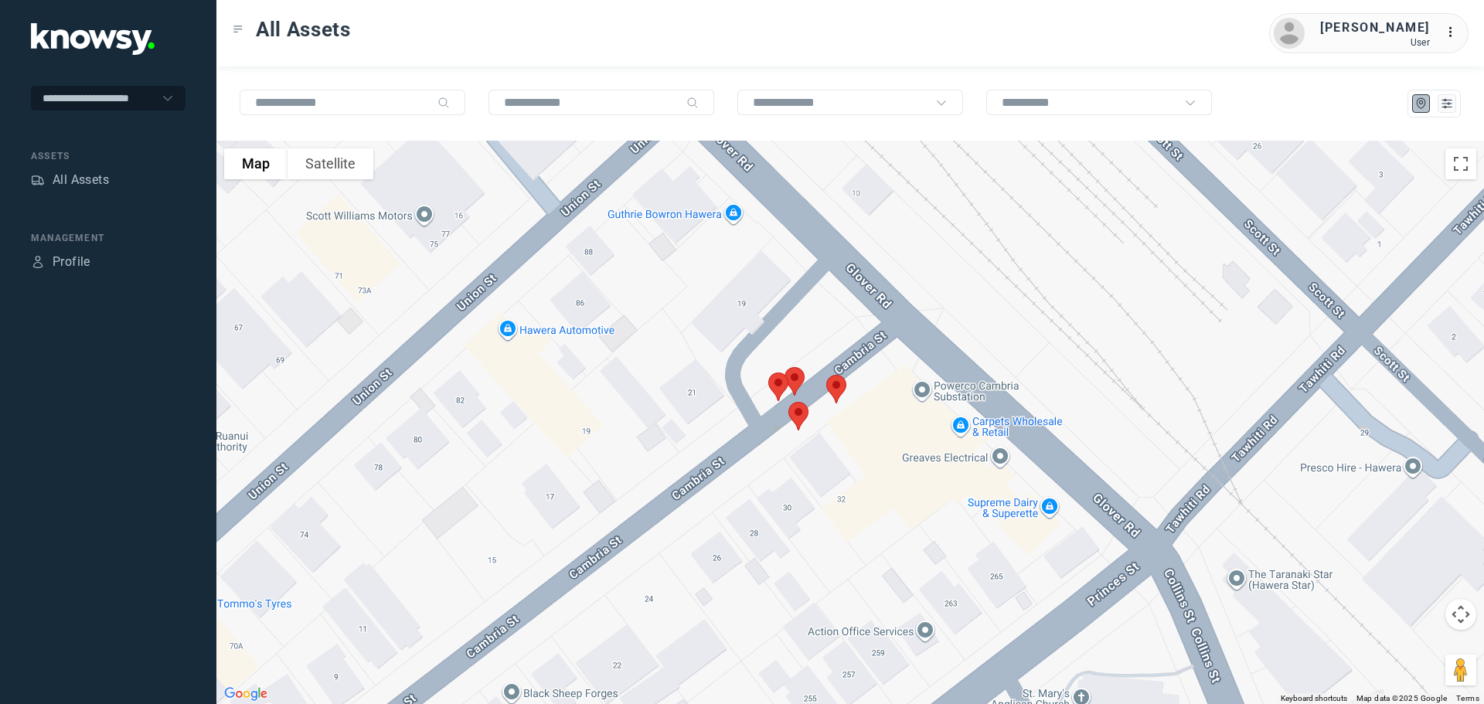
click at [839, 392] on img at bounding box center [836, 389] width 32 height 41
click at [894, 291] on button "Close" at bounding box center [886, 302] width 37 height 37
click at [801, 412] on img at bounding box center [798, 416] width 32 height 41
click at [859, 318] on button "Close" at bounding box center [849, 329] width 37 height 37
click at [795, 379] on img at bounding box center [794, 381] width 32 height 41
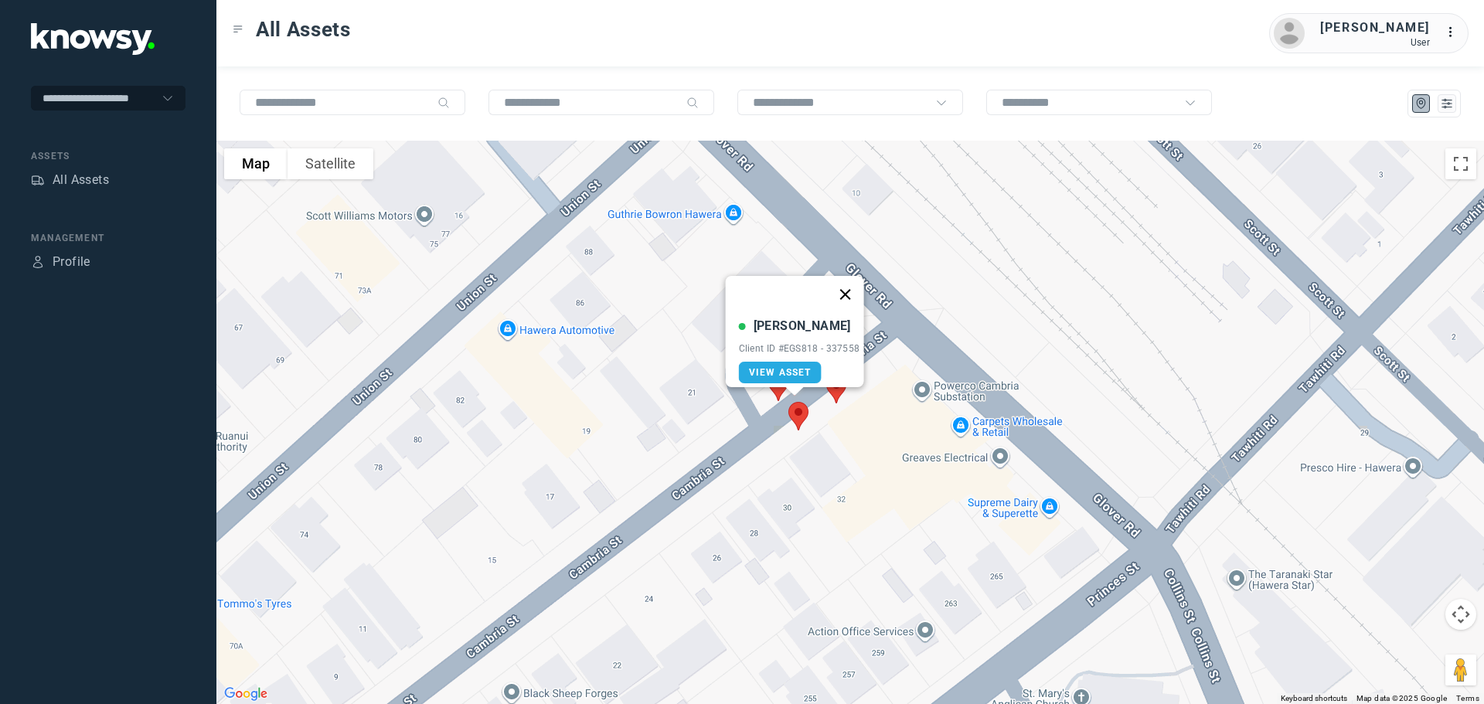
click at [849, 285] on button "Close" at bounding box center [844, 294] width 37 height 37
click at [776, 384] on img at bounding box center [778, 386] width 32 height 41
click at [837, 286] on button "Close" at bounding box center [827, 299] width 37 height 37
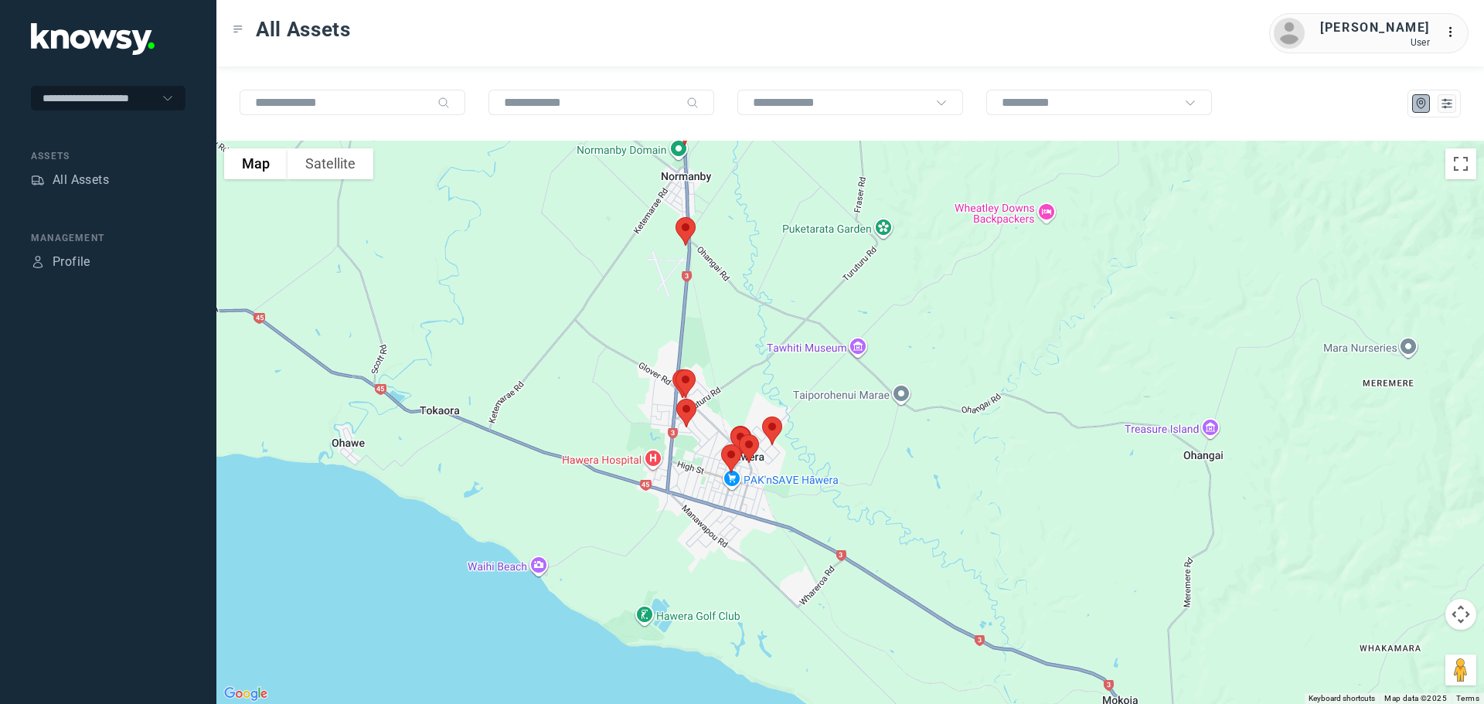
click at [686, 229] on img at bounding box center [685, 231] width 32 height 41
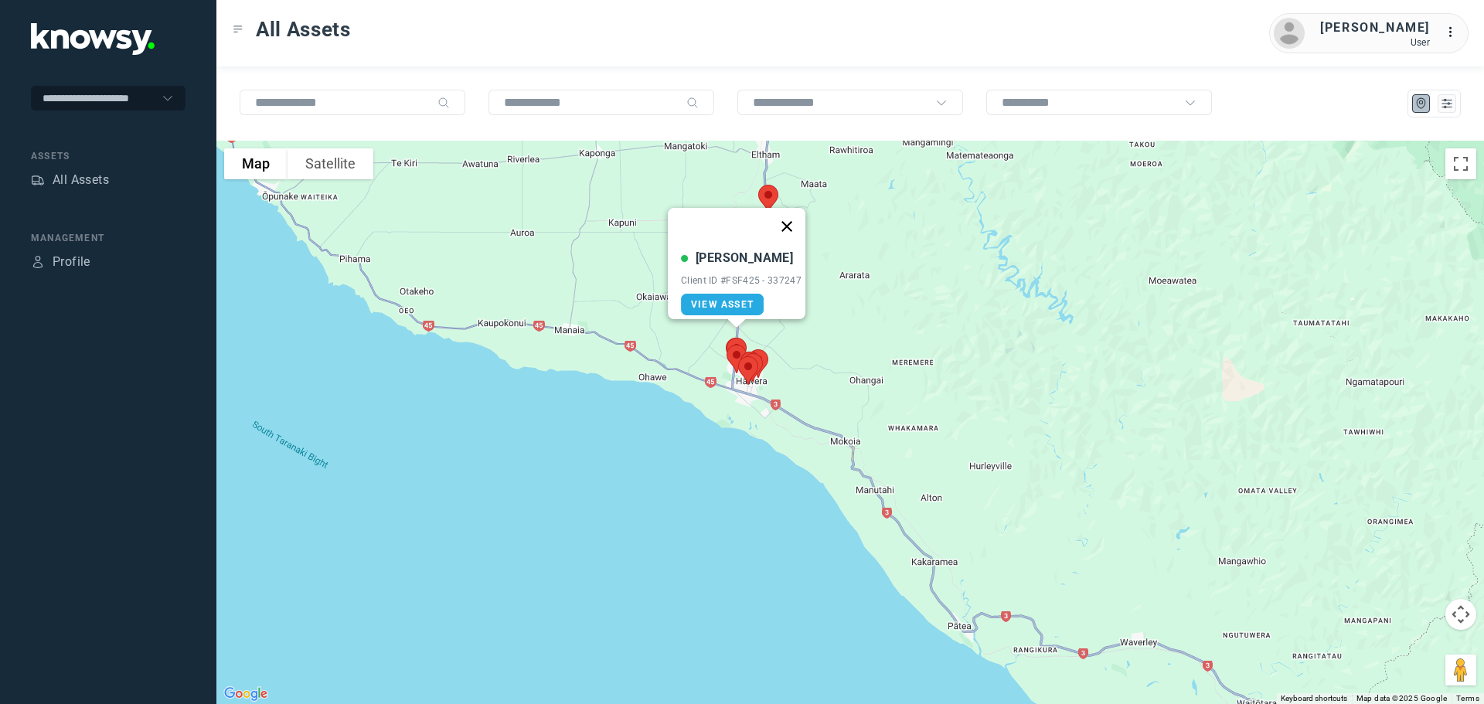
click at [798, 218] on button "Close" at bounding box center [786, 226] width 37 height 37
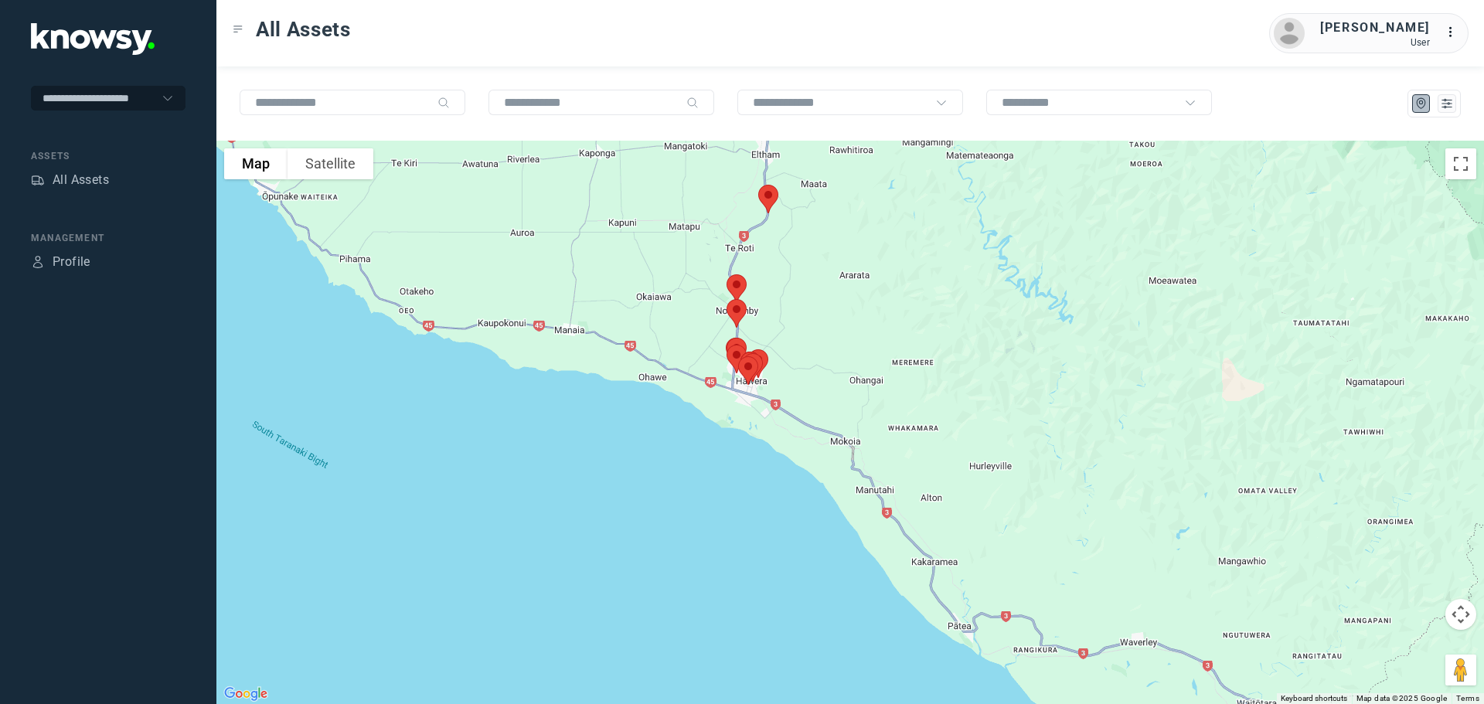
click at [761, 190] on img at bounding box center [768, 199] width 32 height 41
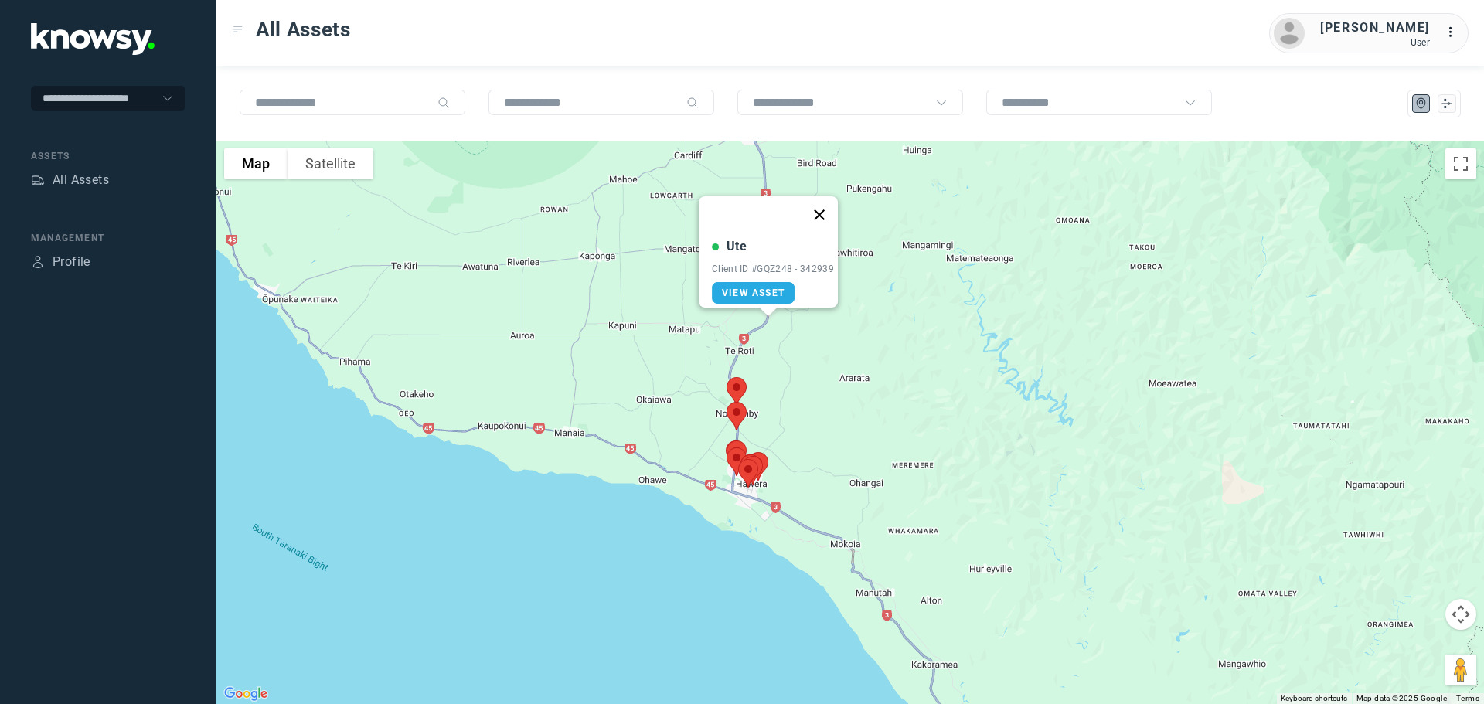
click at [826, 201] on button "Close" at bounding box center [819, 214] width 37 height 37
